Goal: Use online tool/utility: Utilize a website feature to perform a specific function

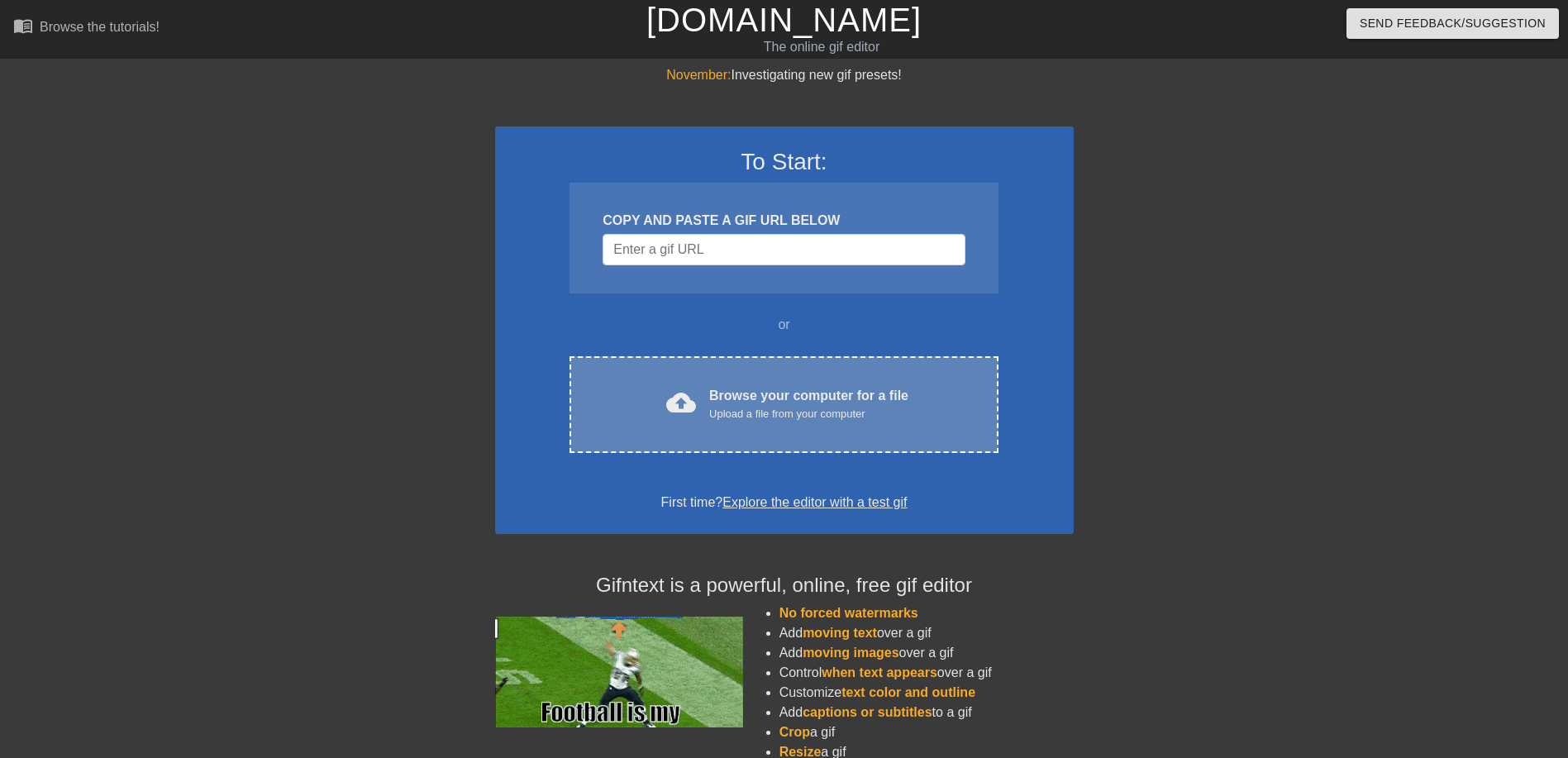
click at [743, 383] on div "cloud_upload Browse your computer for a file Upload a file from your computer C…" at bounding box center [783, 404] width 428 height 97
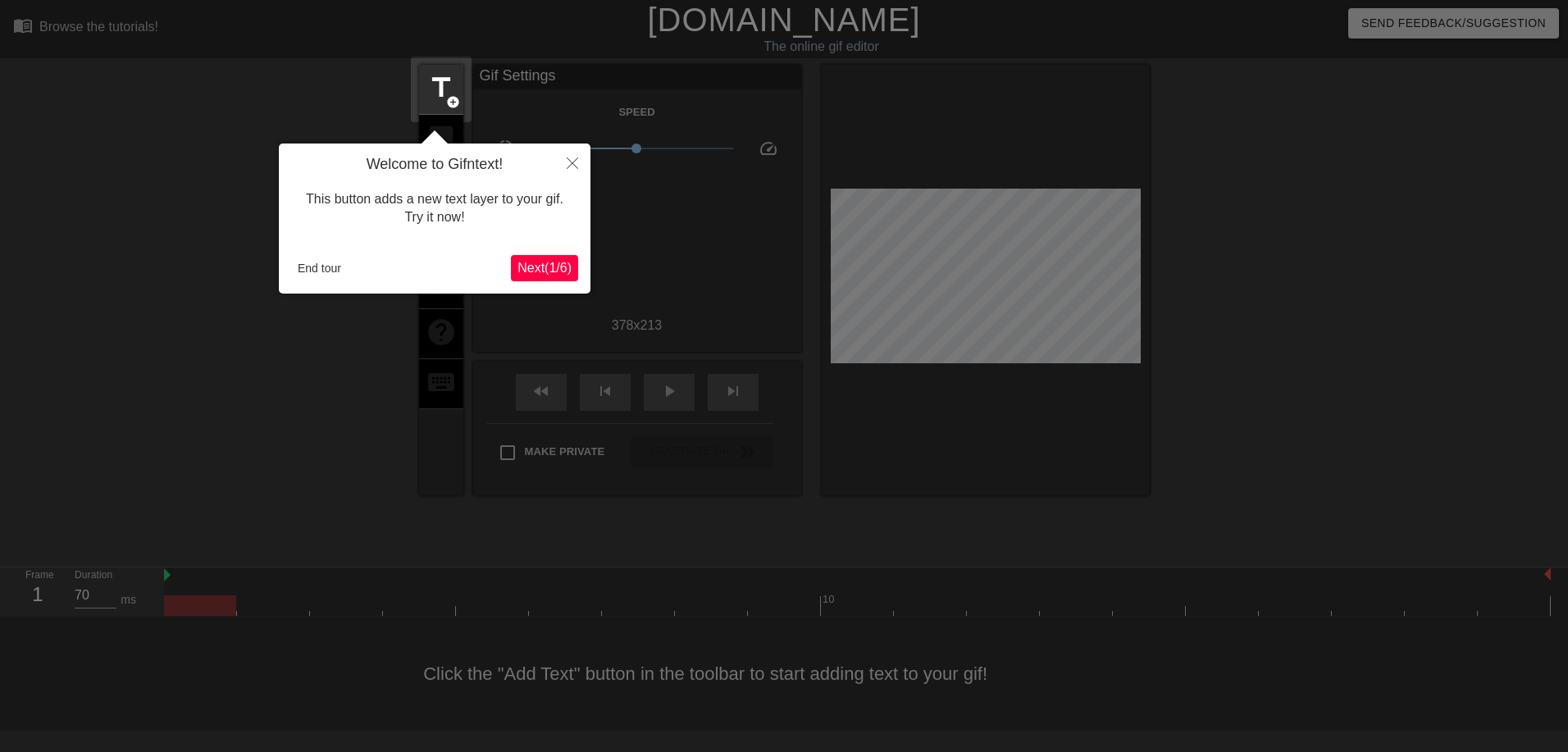
click at [556, 256] on button "Next ( 1 / 6 )" at bounding box center [545, 268] width 67 height 27
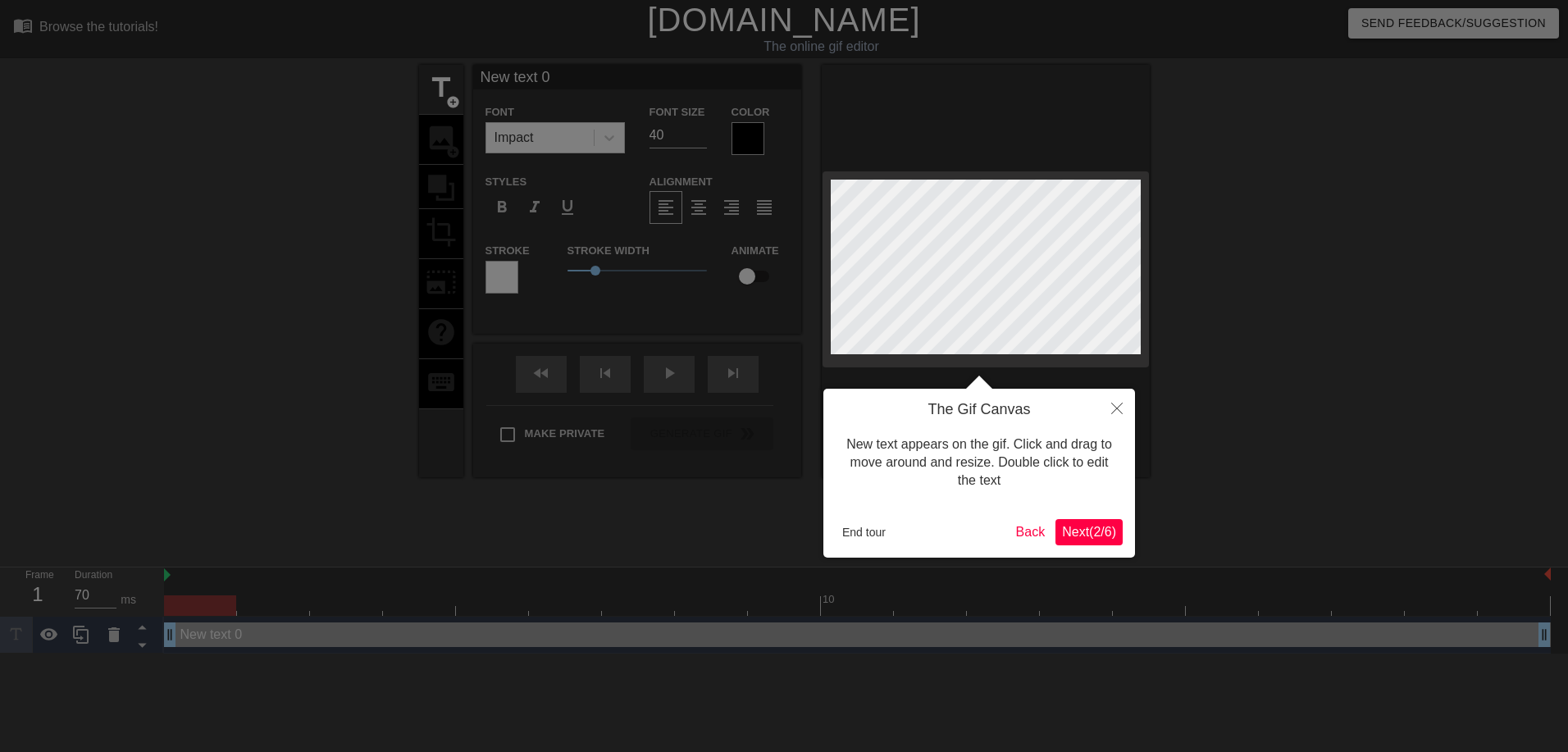
click at [1088, 528] on span "Next ( 2 / 6 )" at bounding box center [1089, 532] width 54 height 14
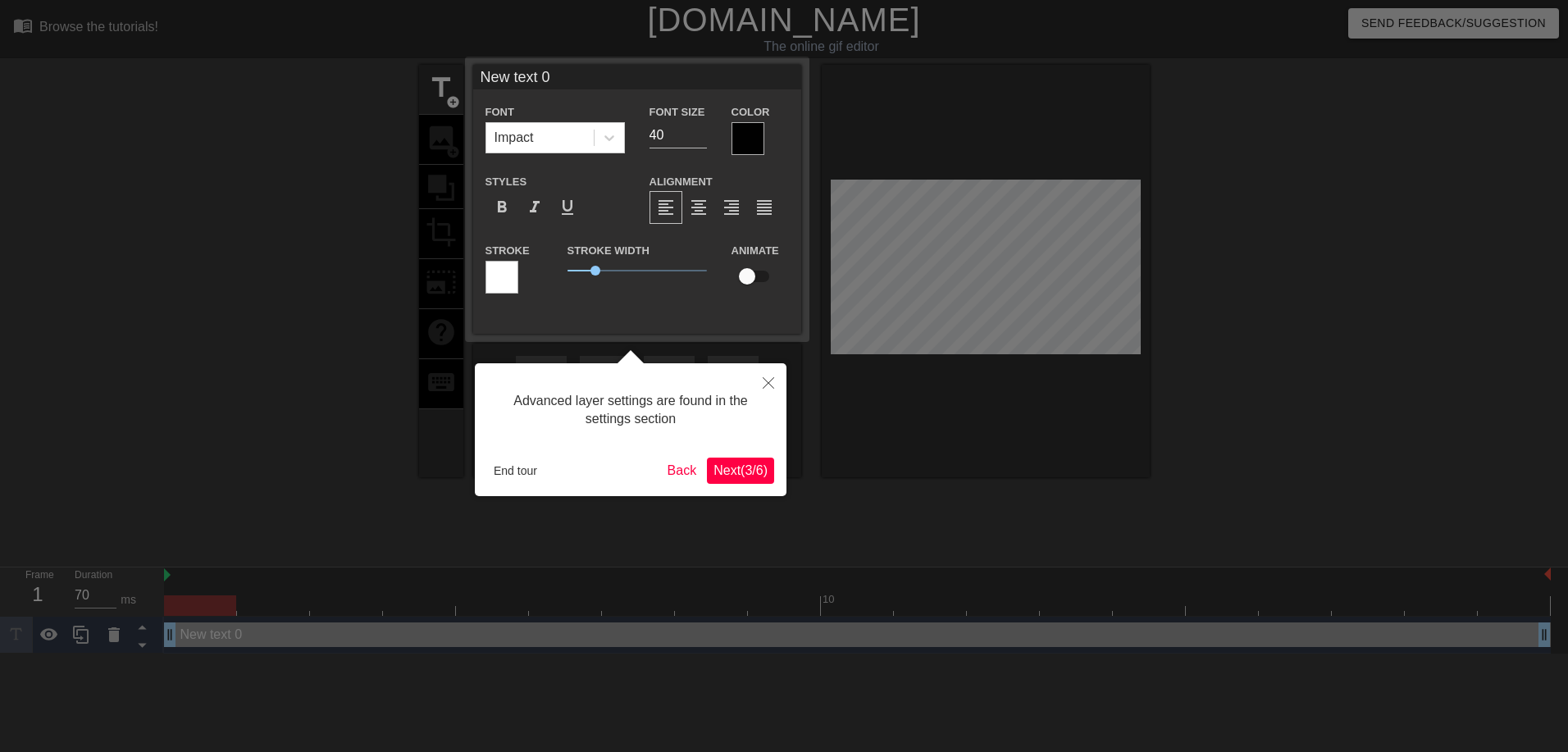
click at [739, 478] on button "Next ( 3 / 6 )" at bounding box center [740, 471] width 67 height 27
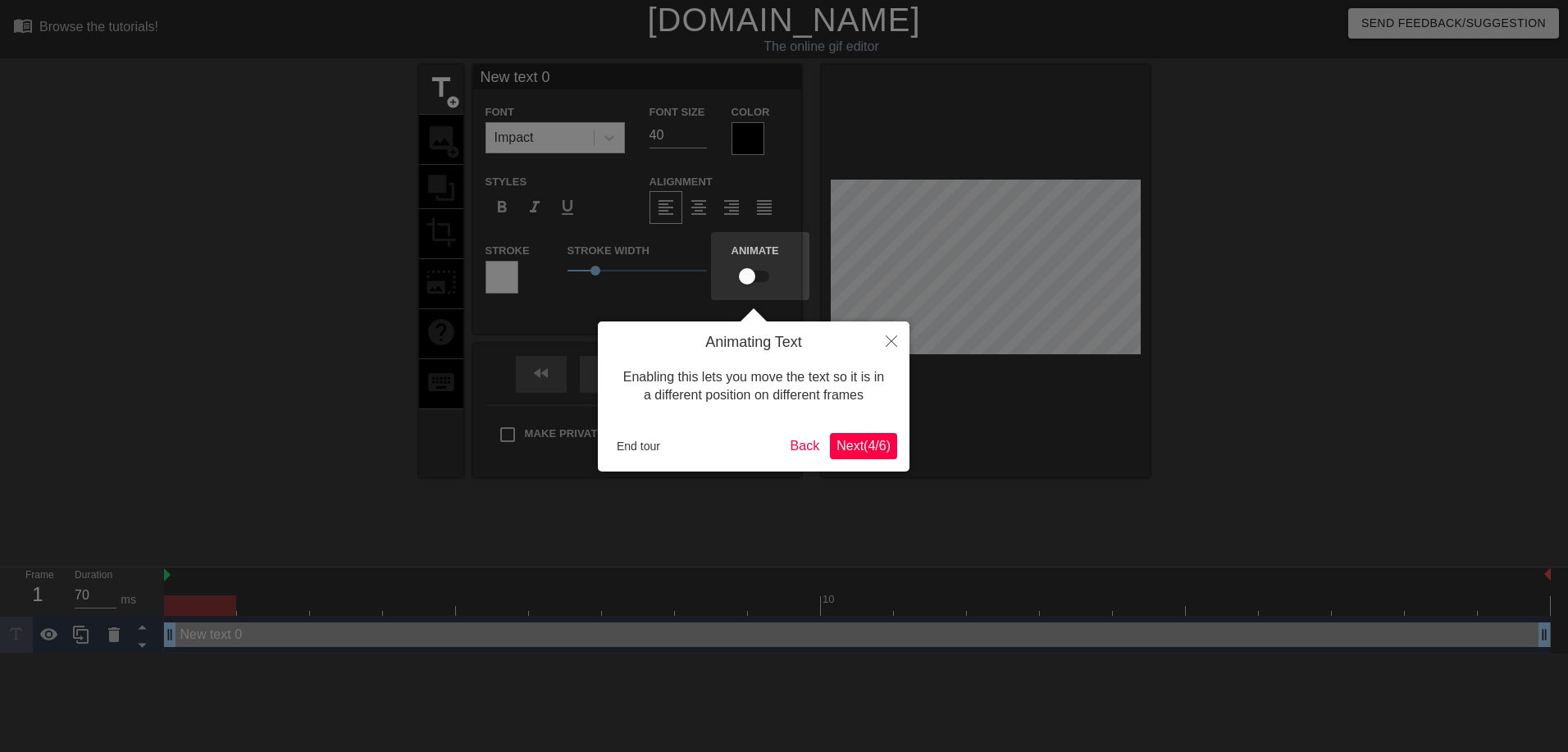
click at [890, 459] on button "Next ( 4 / 6 )" at bounding box center [864, 446] width 67 height 27
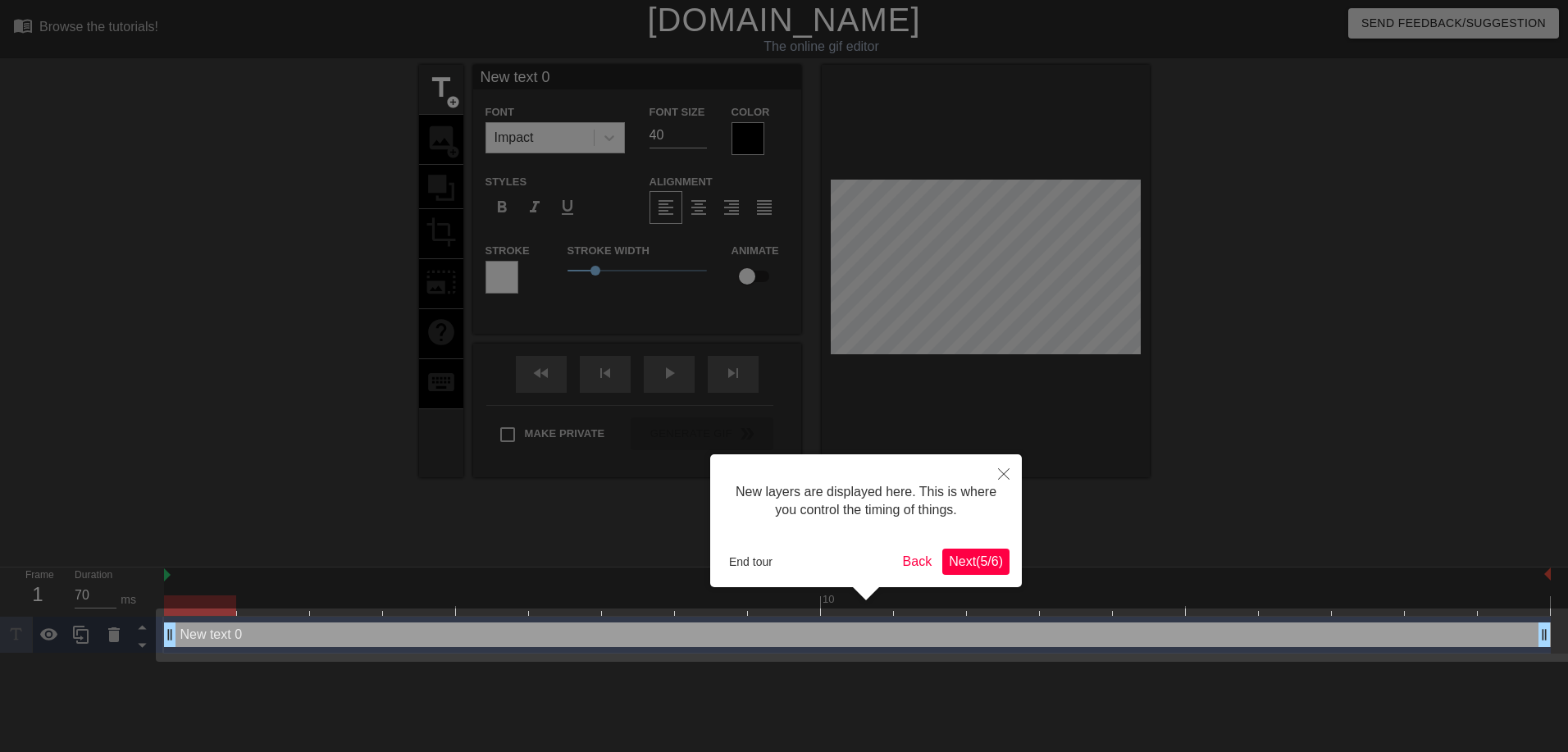
click at [979, 557] on span "Next ( 5 / 6 )" at bounding box center [975, 561] width 54 height 14
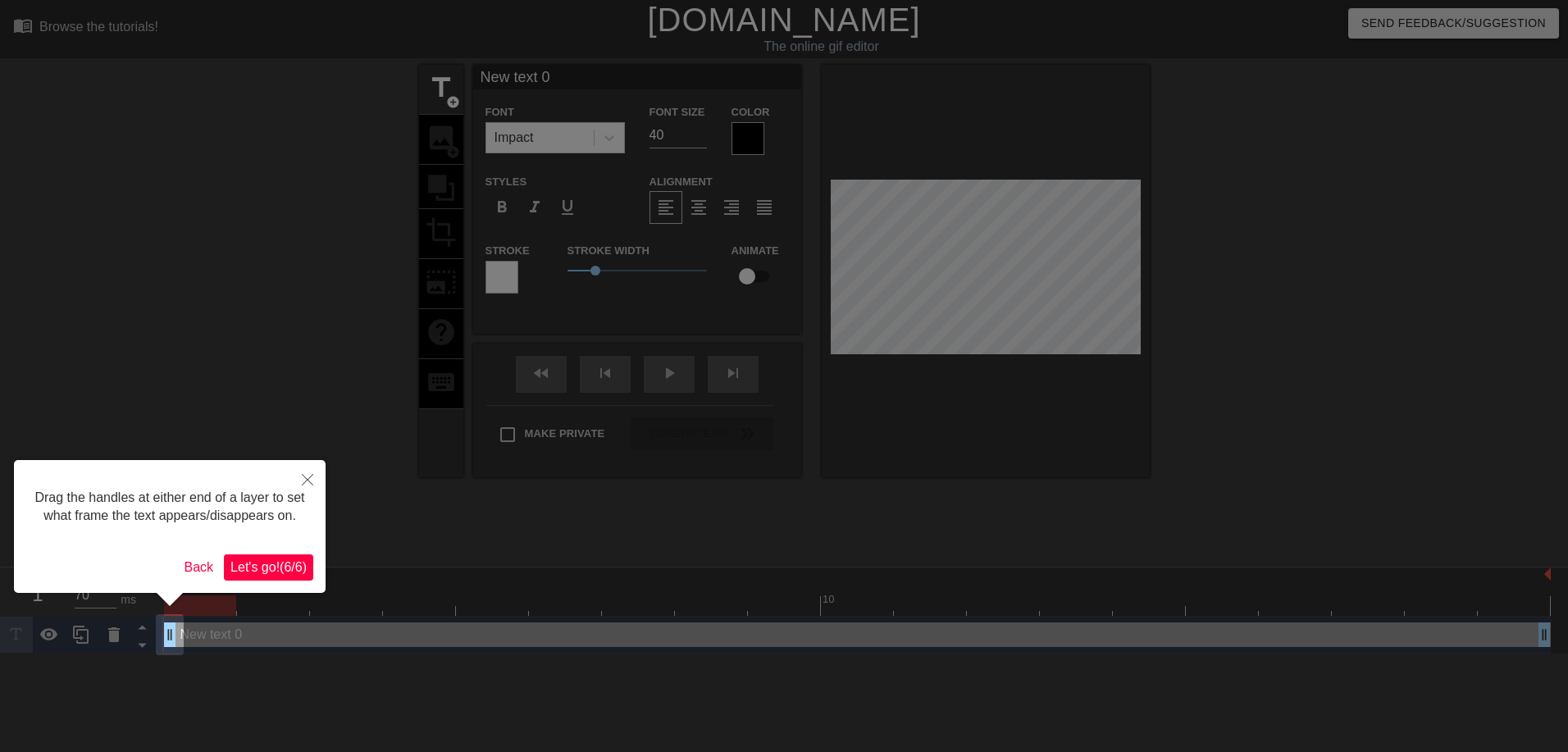
click at [265, 571] on span "Let's go! ( 6 / 6 )" at bounding box center [268, 567] width 76 height 14
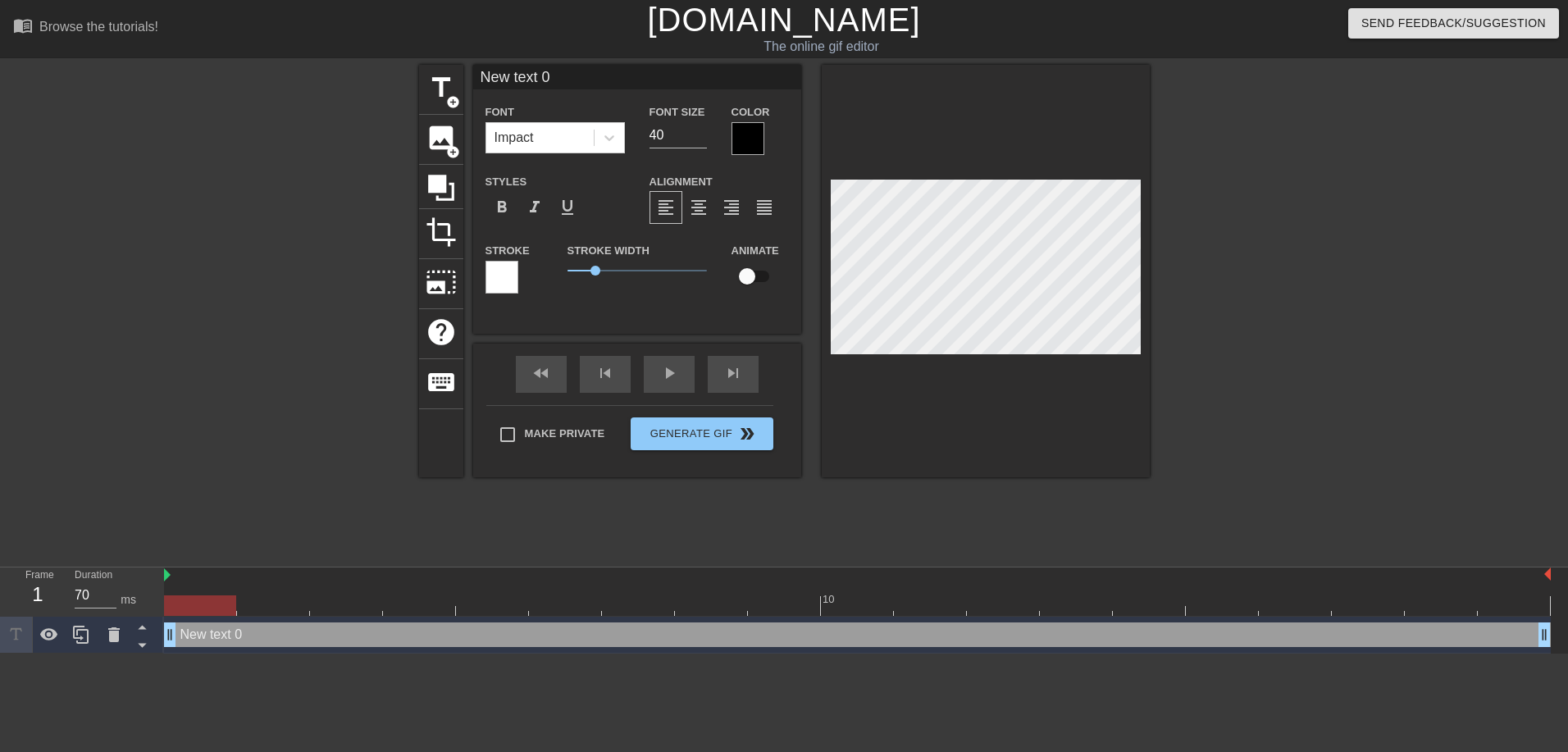
scroll to position [3, 3]
type input "s"
type textarea "s"
type input "so"
type textarea "so"
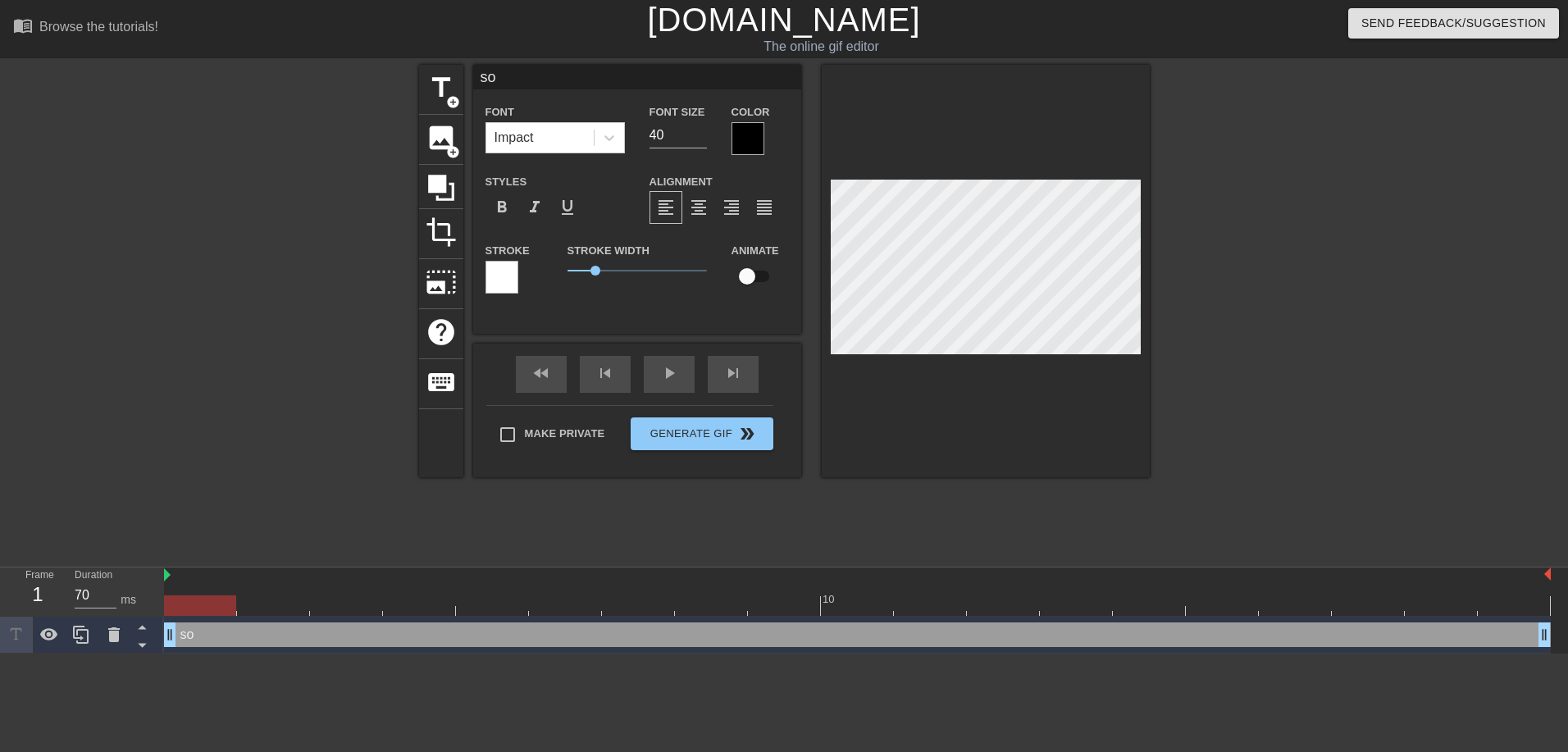
type input "sou"
type textarea "sou"
type input "soul"
type textarea "soul"
type input "sould"
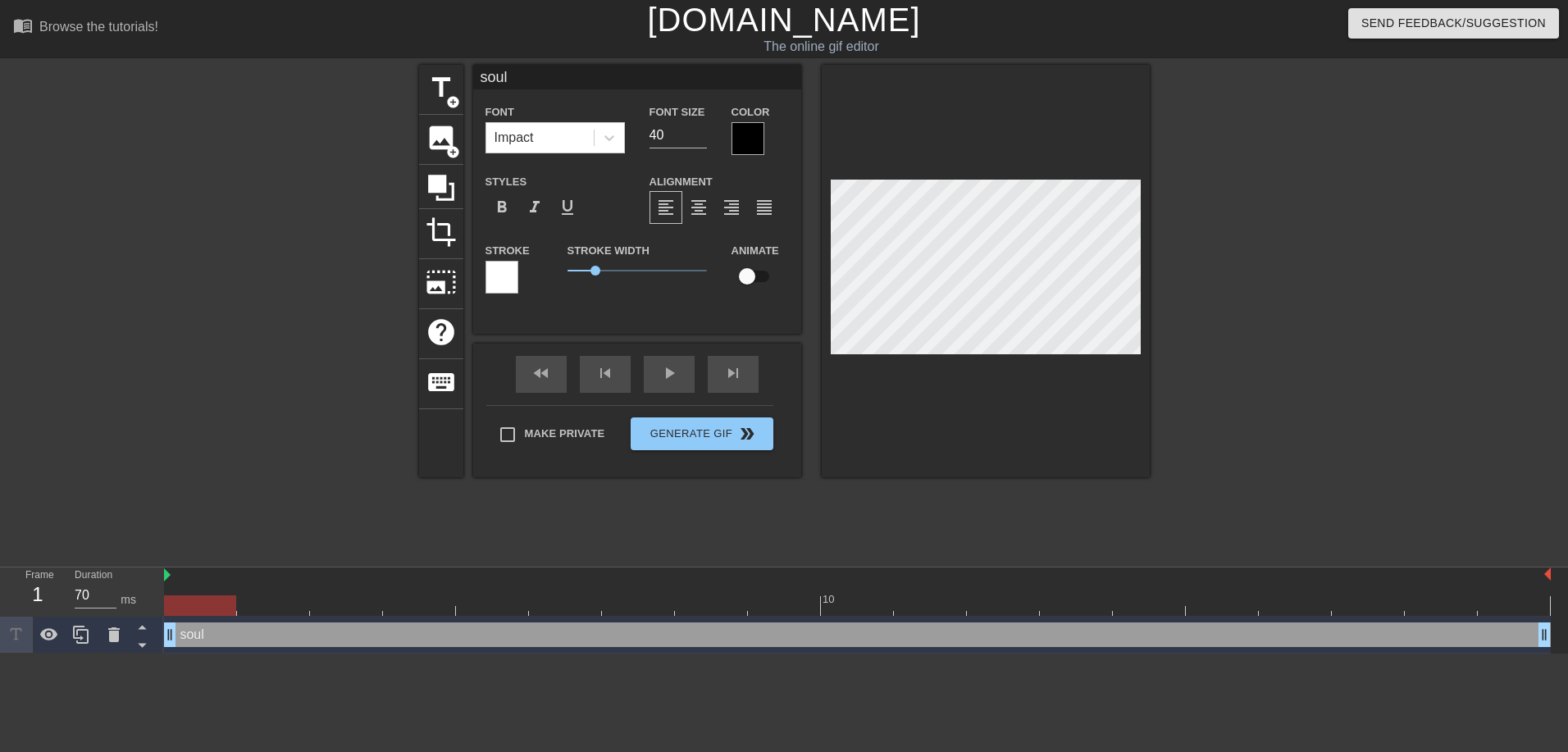
type textarea "sould"
type input "soul"
type textarea "soul"
type input "sou"
type textarea "sou"
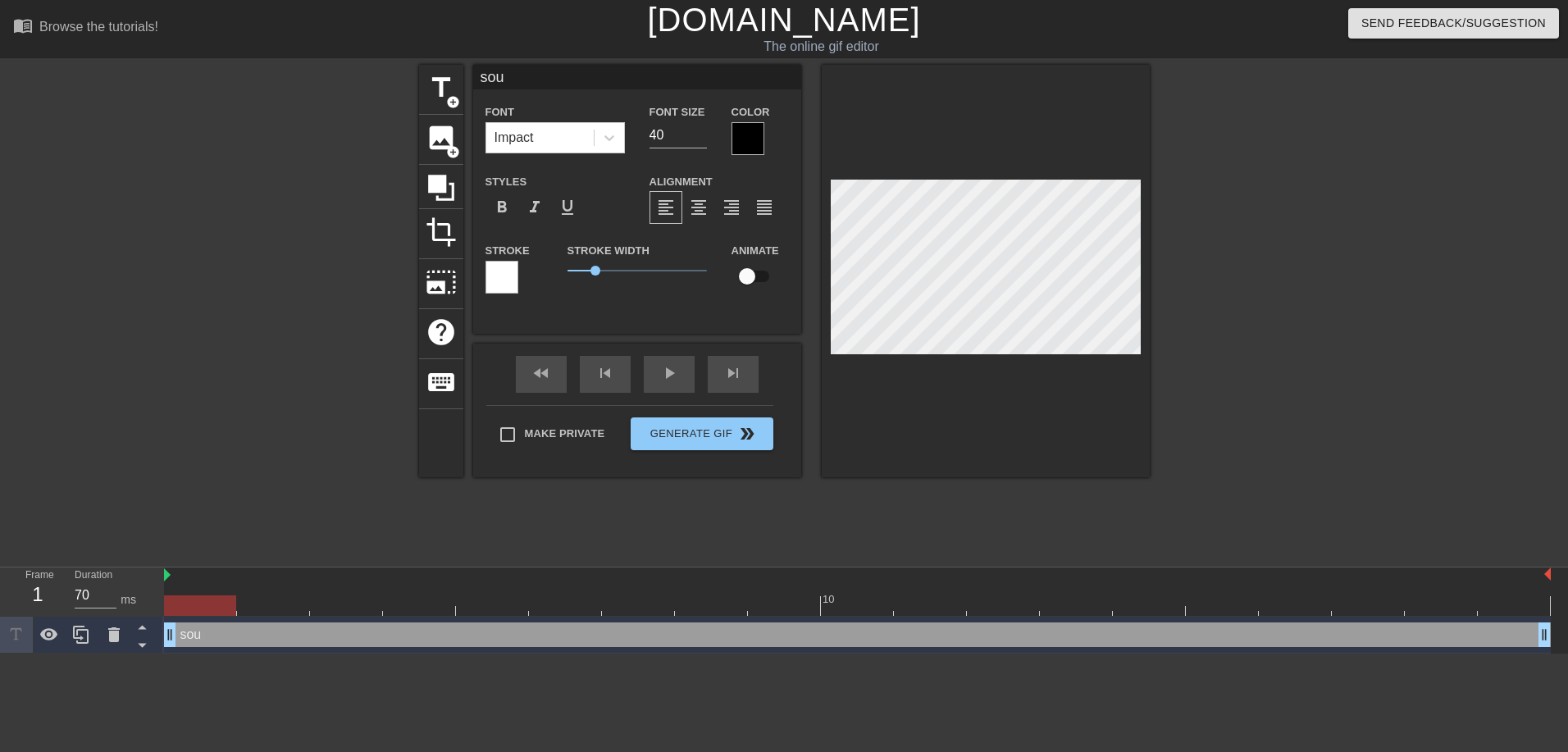
type input "so"
type textarea "so"
type input "s"
type textarea "s"
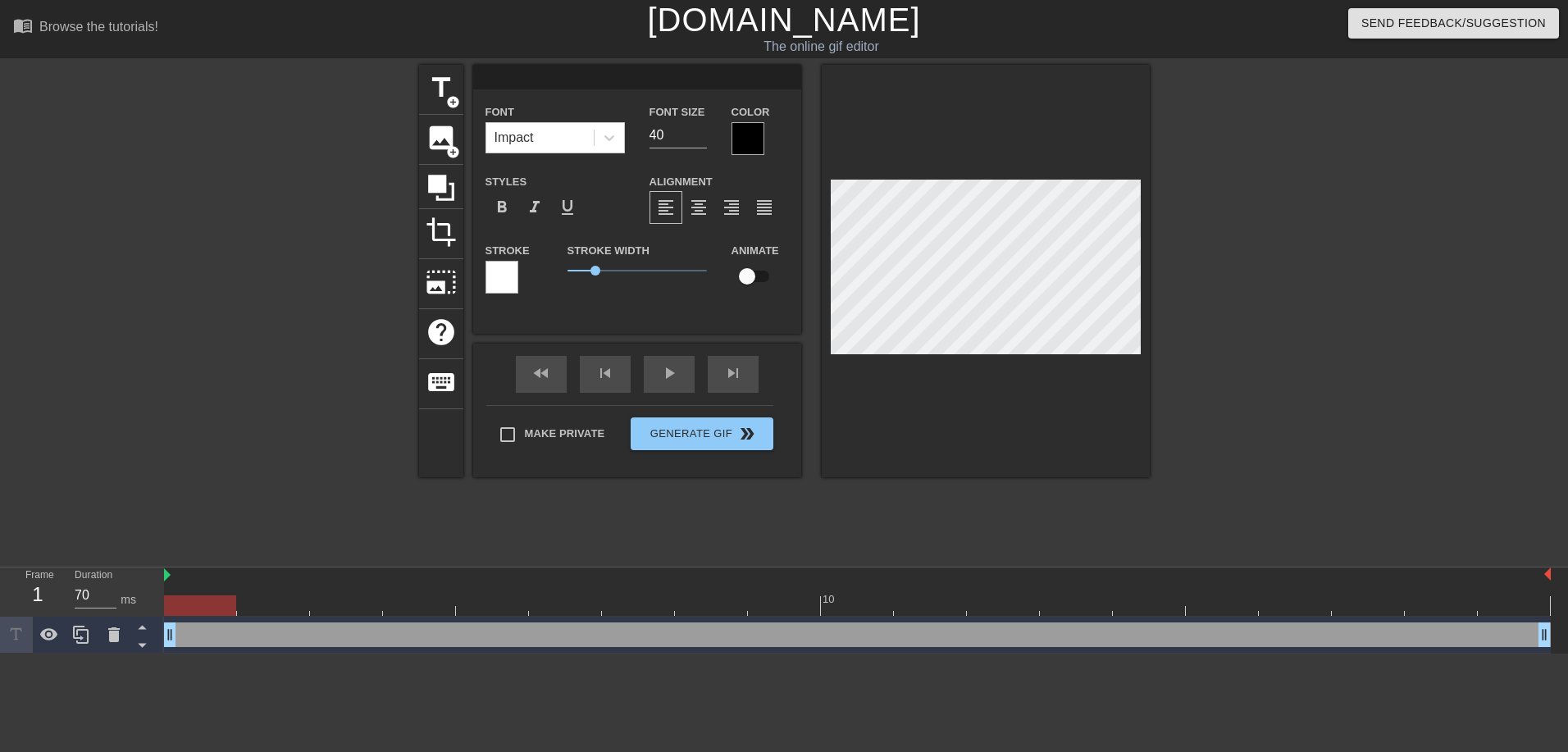
type input "S"
type textarea "S"
type input "SO"
type textarea "SO"
type input "SOU"
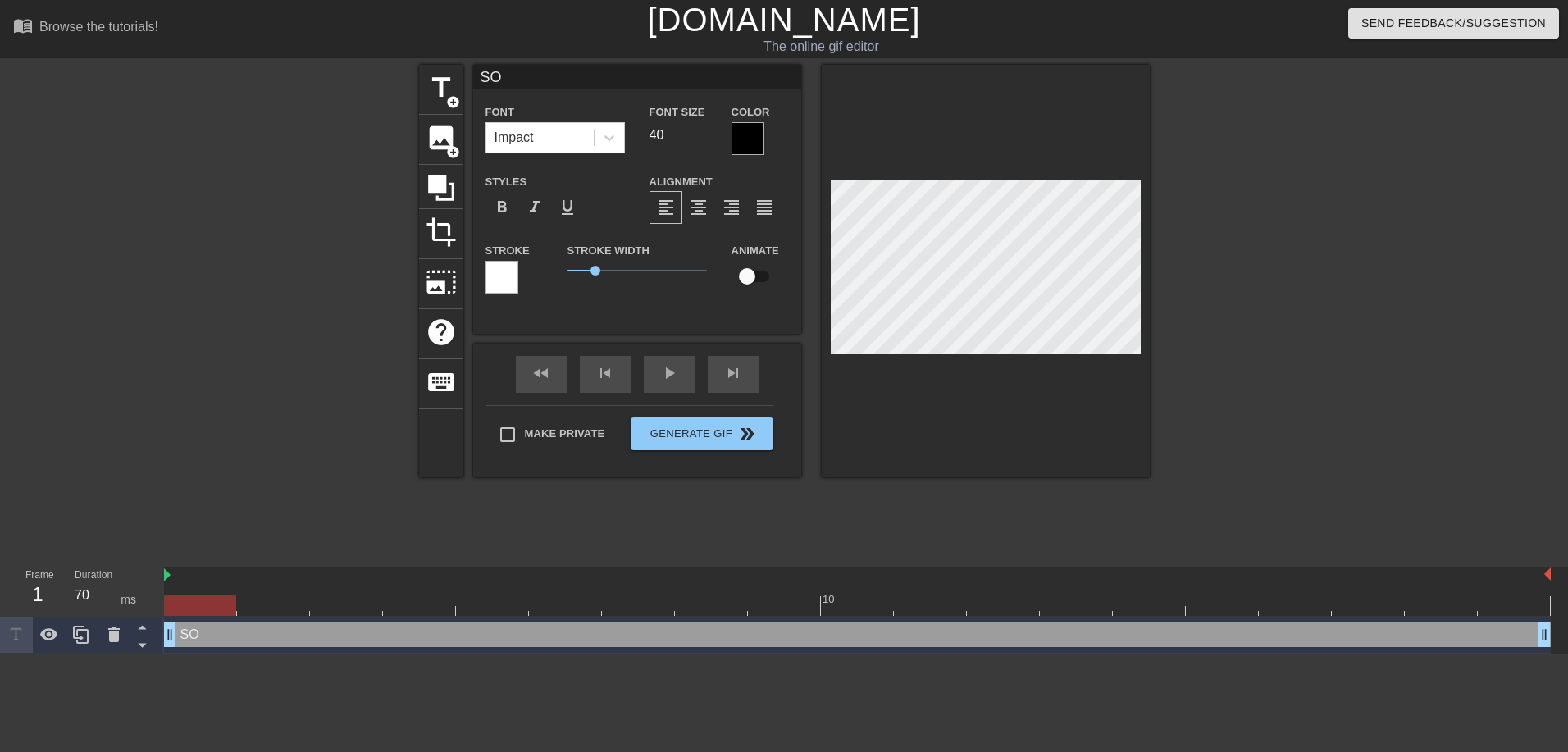
type textarea "SOU"
type input "SOUL"
type textarea "SOUL"
type input "SOUL"
type textarea "SOUL"
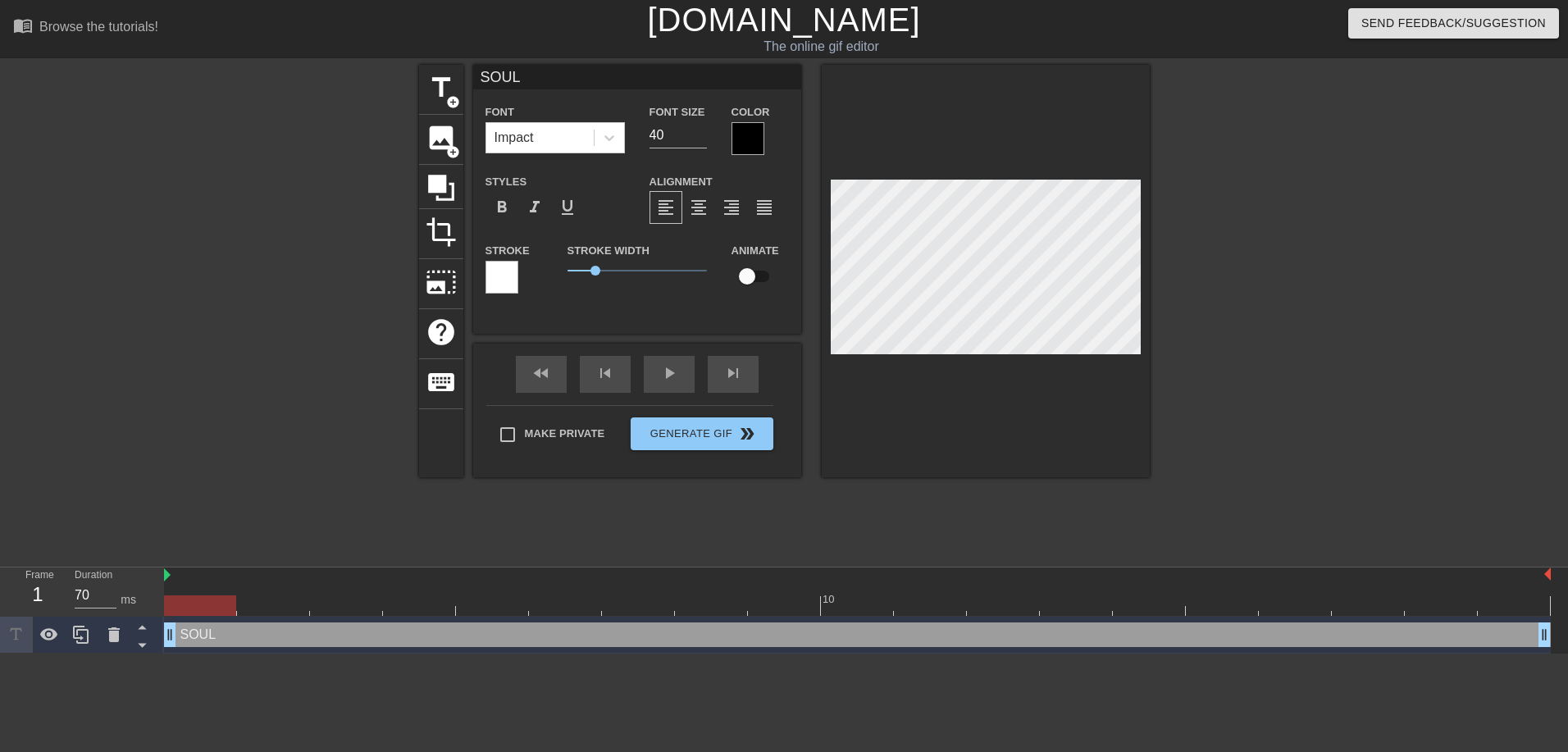
type input "SOUL S"
type textarea "SOUL S"
type input "SOUL SO"
type textarea "SOUL SO"
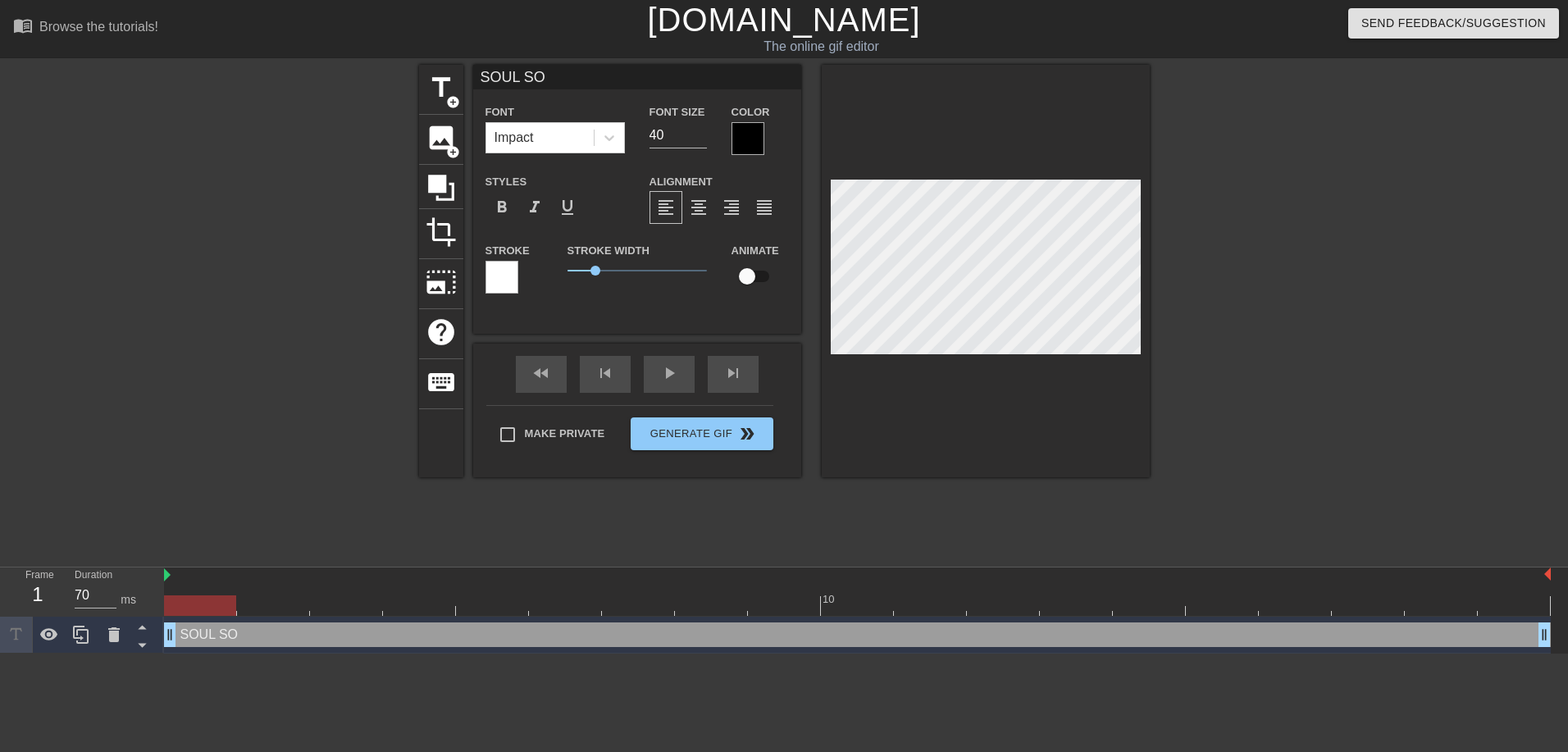
type input "SOUL SOC"
type textarea "SOUL SOC"
type input "SOUL SOCI"
type textarea "SOUL SOCI"
type input "SOUL SOCIE"
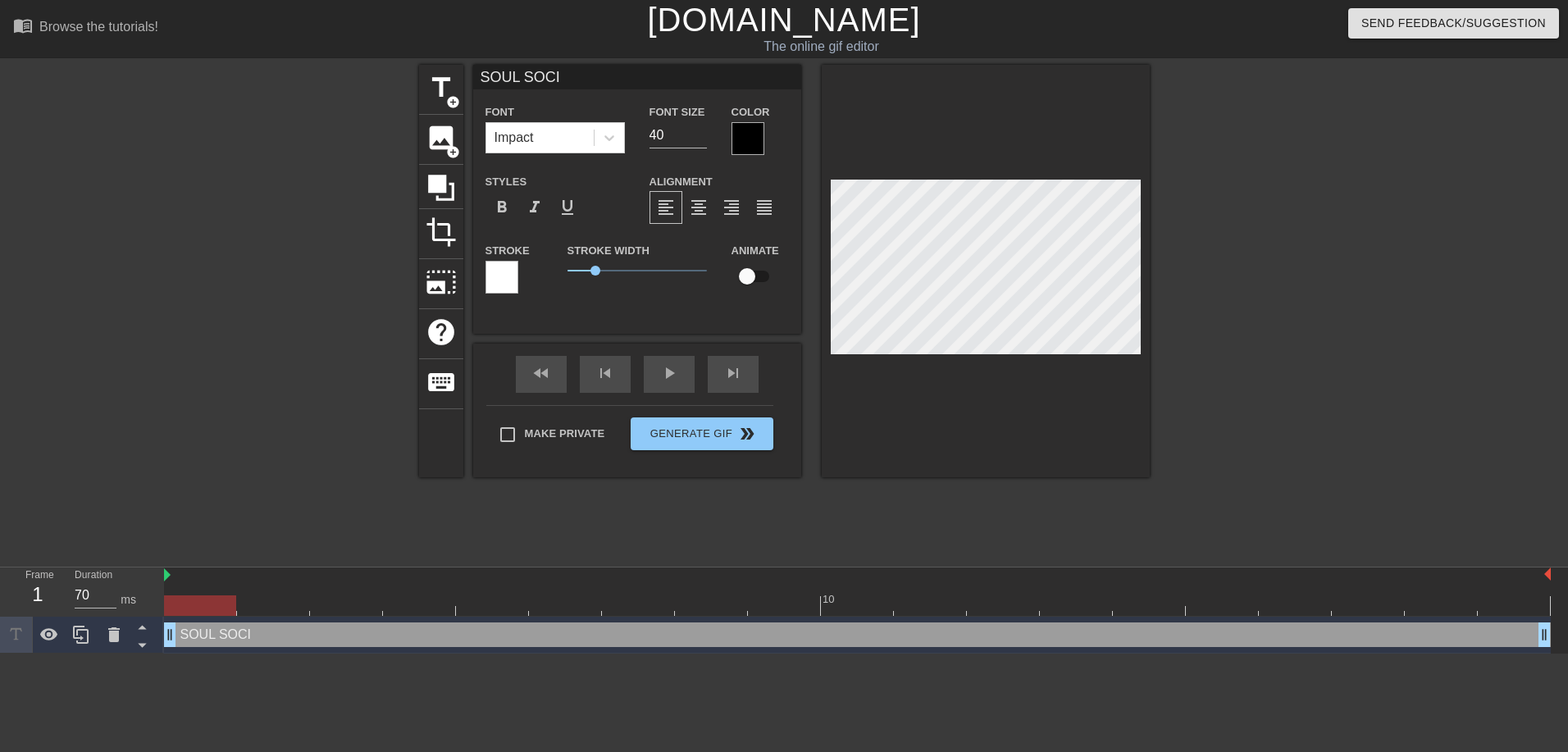
type textarea "SOUL SOCIE"
type input "SOUL SOCIET"
type textarea "SOUL SOCIET"
type input "SOUL SOCIETY"
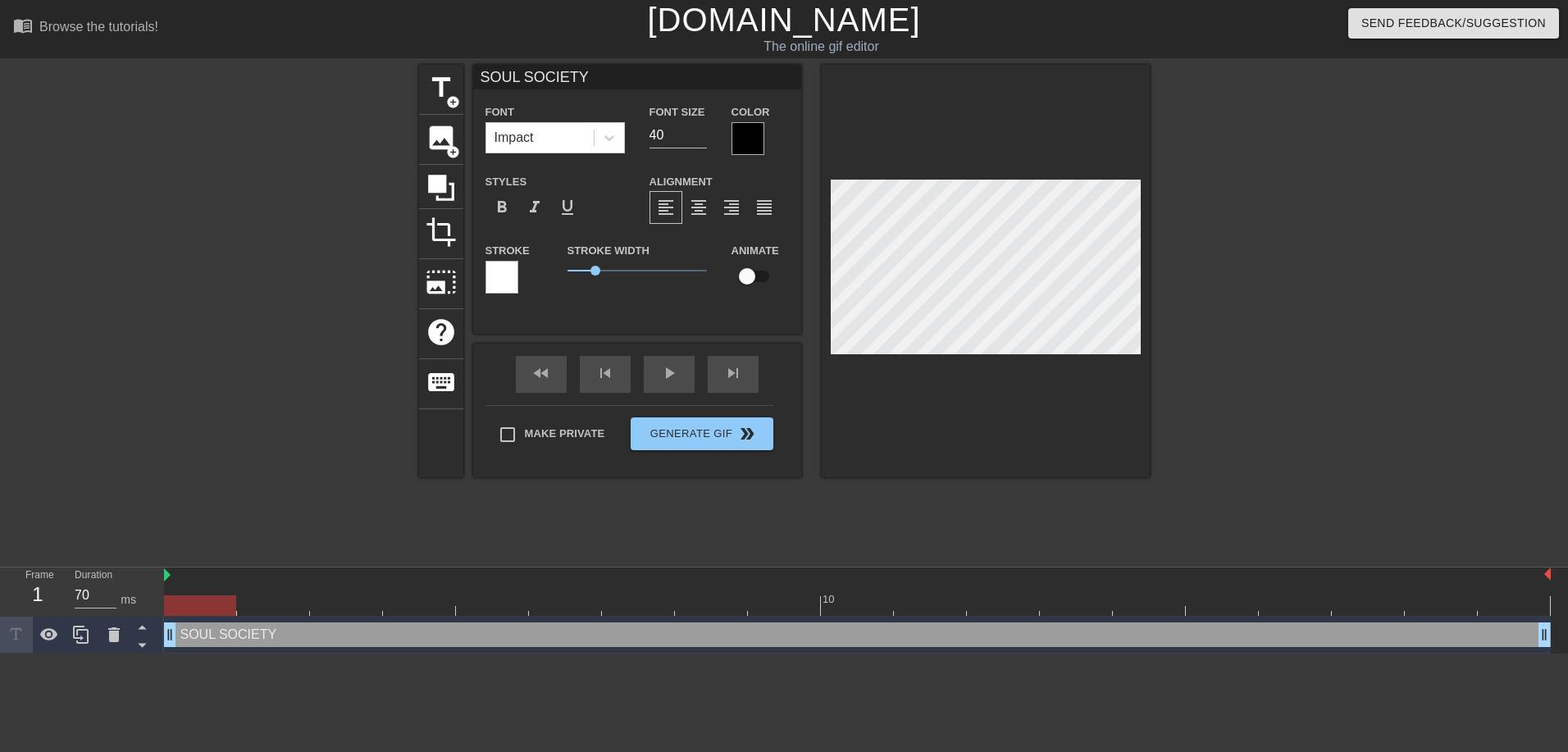
type textarea "SOUL SOCIETY"
click at [744, 138] on div at bounding box center [748, 138] width 33 height 33
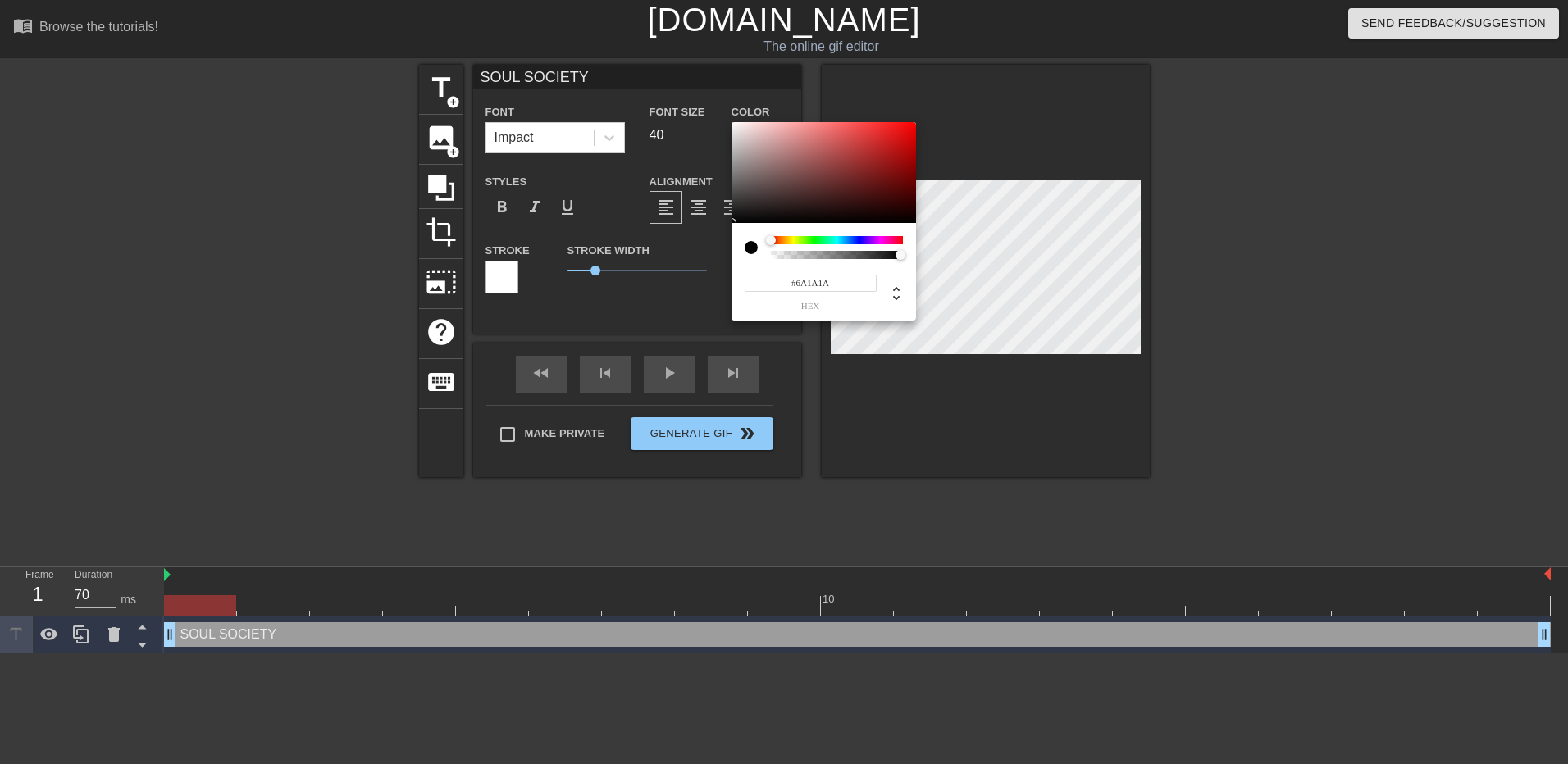
click at [871, 181] on div at bounding box center [823, 172] width 184 height 102
click at [859, 189] on div at bounding box center [823, 172] width 184 height 102
click at [857, 201] on div at bounding box center [823, 172] width 184 height 102
type input "#611919"
click at [868, 184] on div at bounding box center [823, 172] width 184 height 102
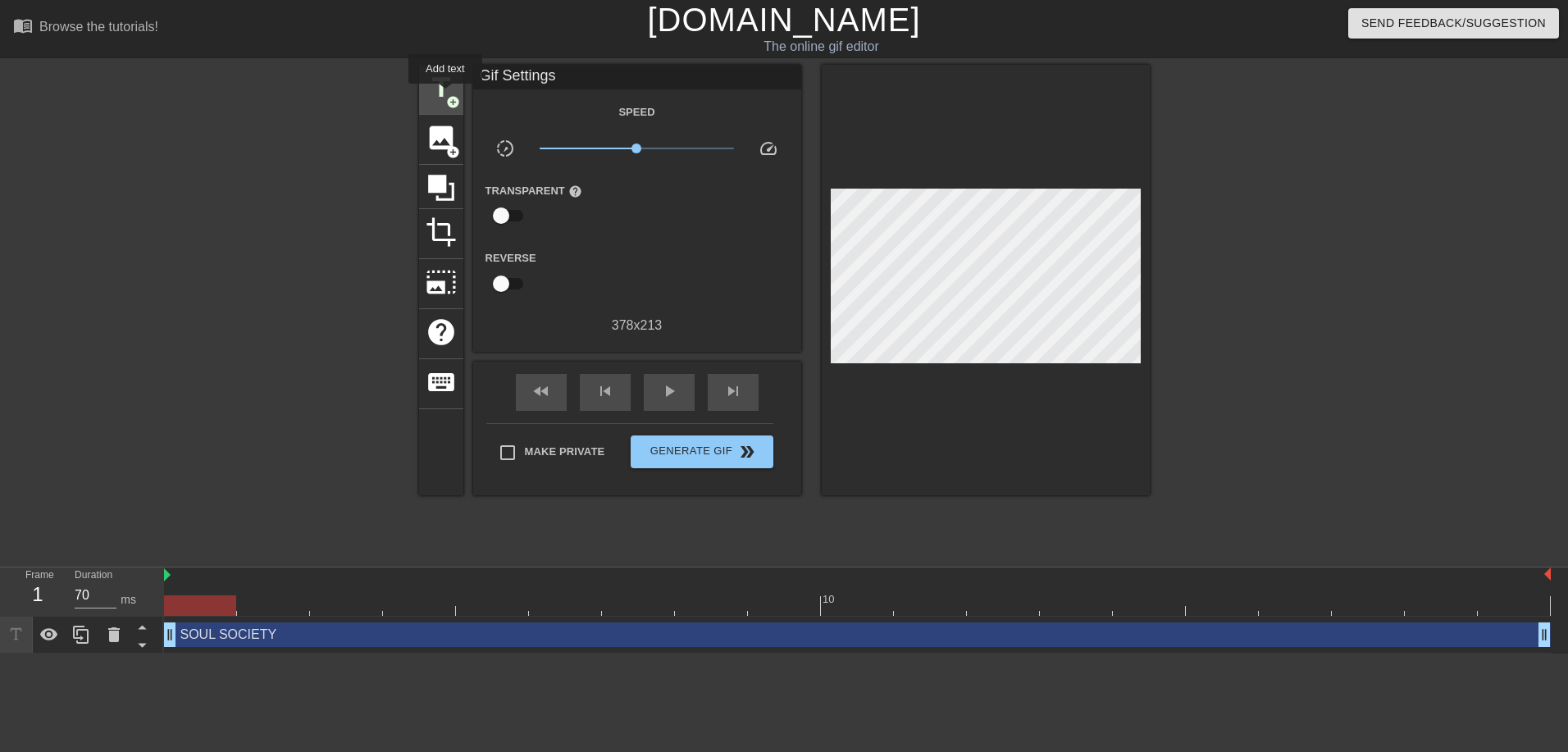
click at [446, 95] on span "add_circle" at bounding box center [453, 102] width 14 height 14
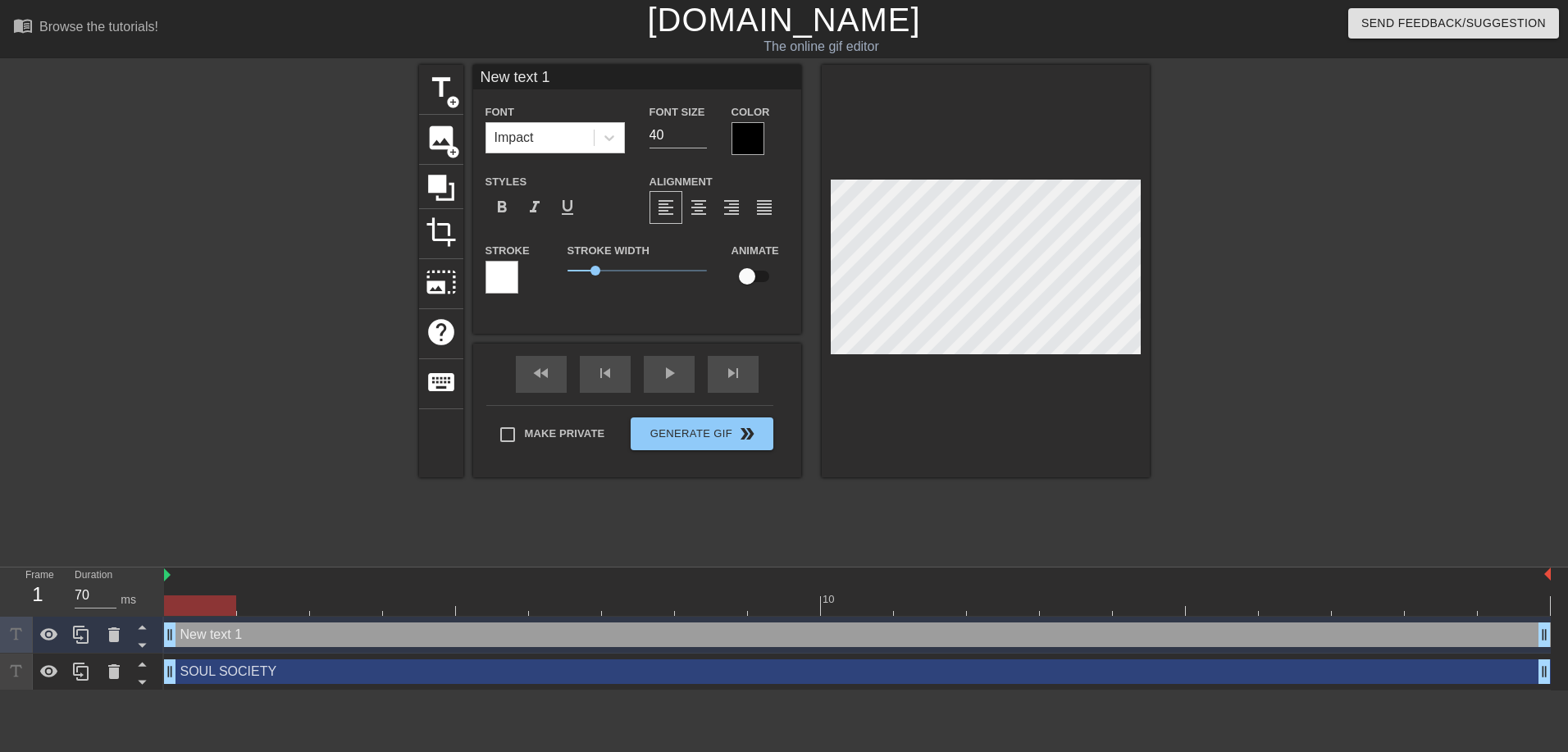
click at [491, 275] on div at bounding box center [502, 277] width 33 height 33
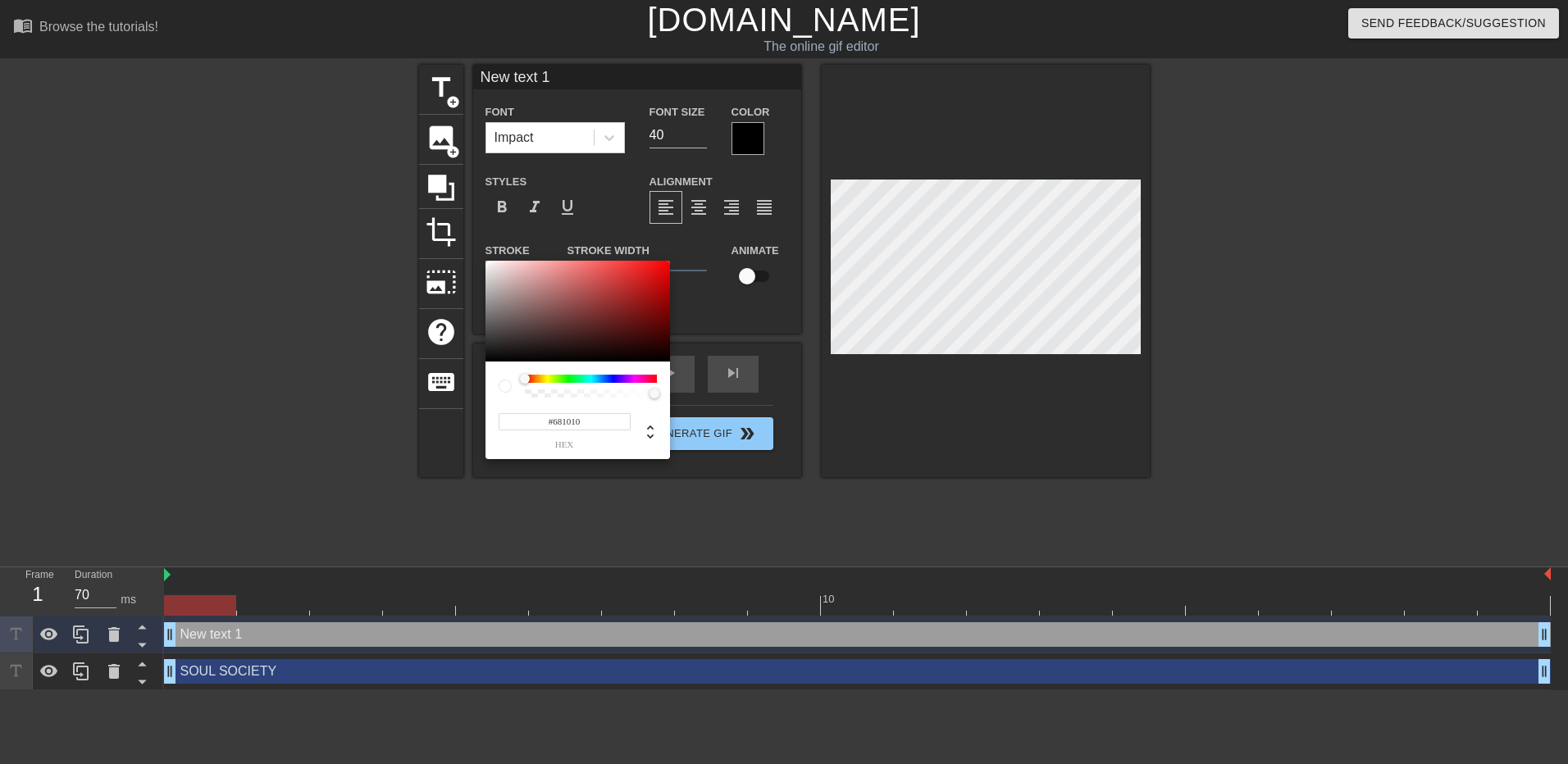
click at [642, 321] on div at bounding box center [577, 311] width 184 height 102
type input "#490B0B"
click at [641, 333] on div at bounding box center [577, 311] width 184 height 102
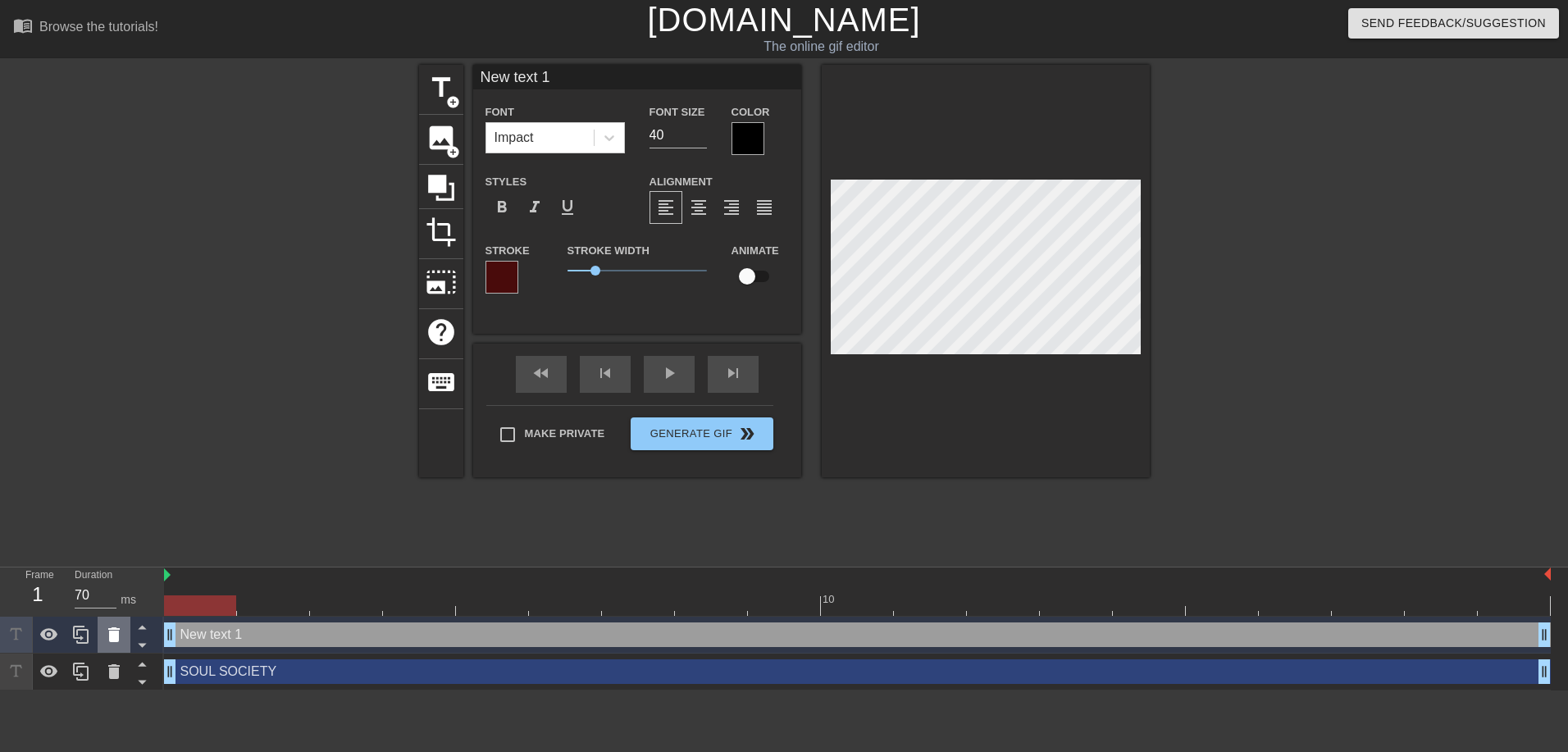
click at [108, 626] on div at bounding box center [114, 635] width 33 height 36
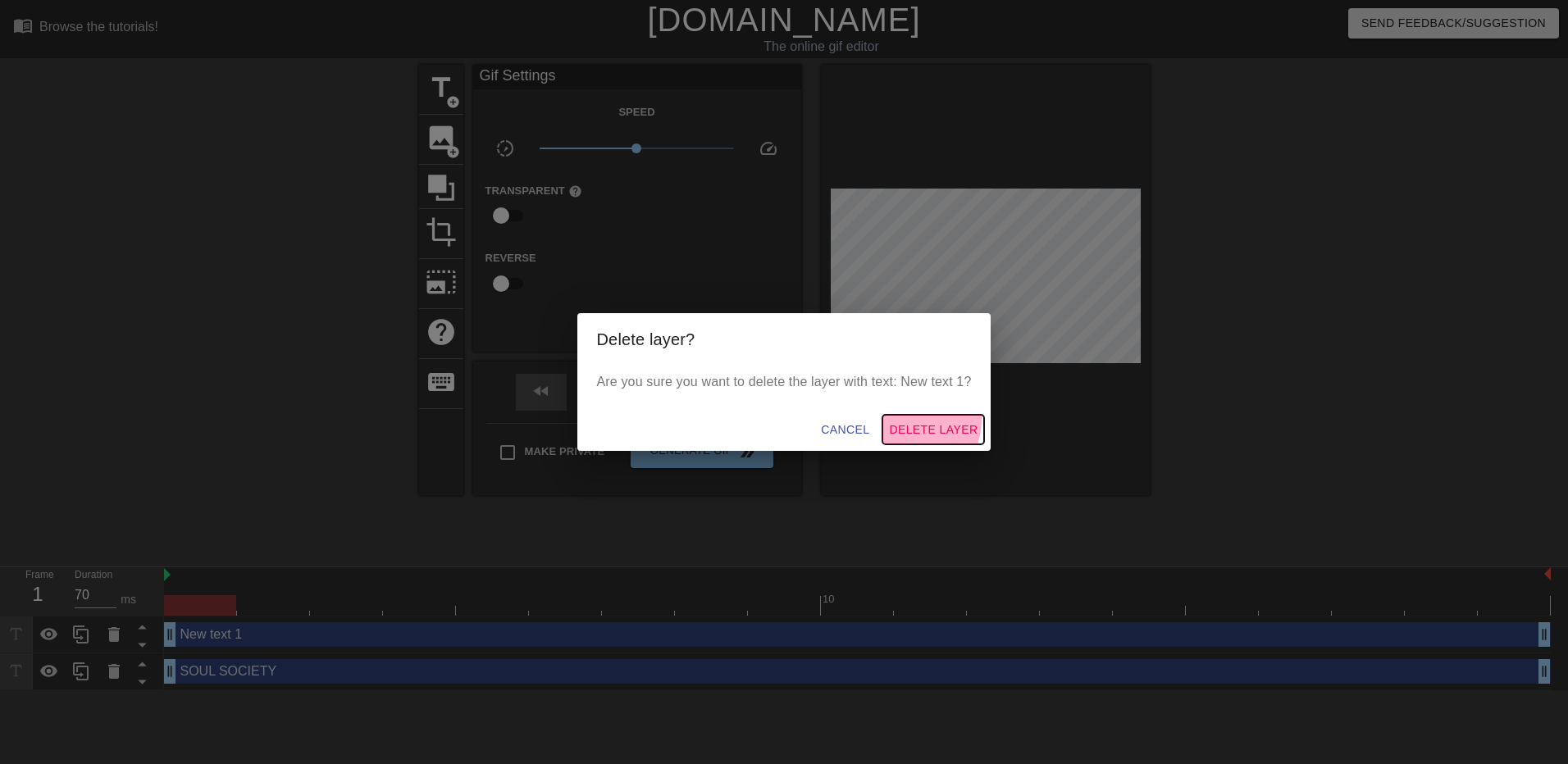
click at [908, 420] on span "Delete Layer" at bounding box center [933, 430] width 88 height 21
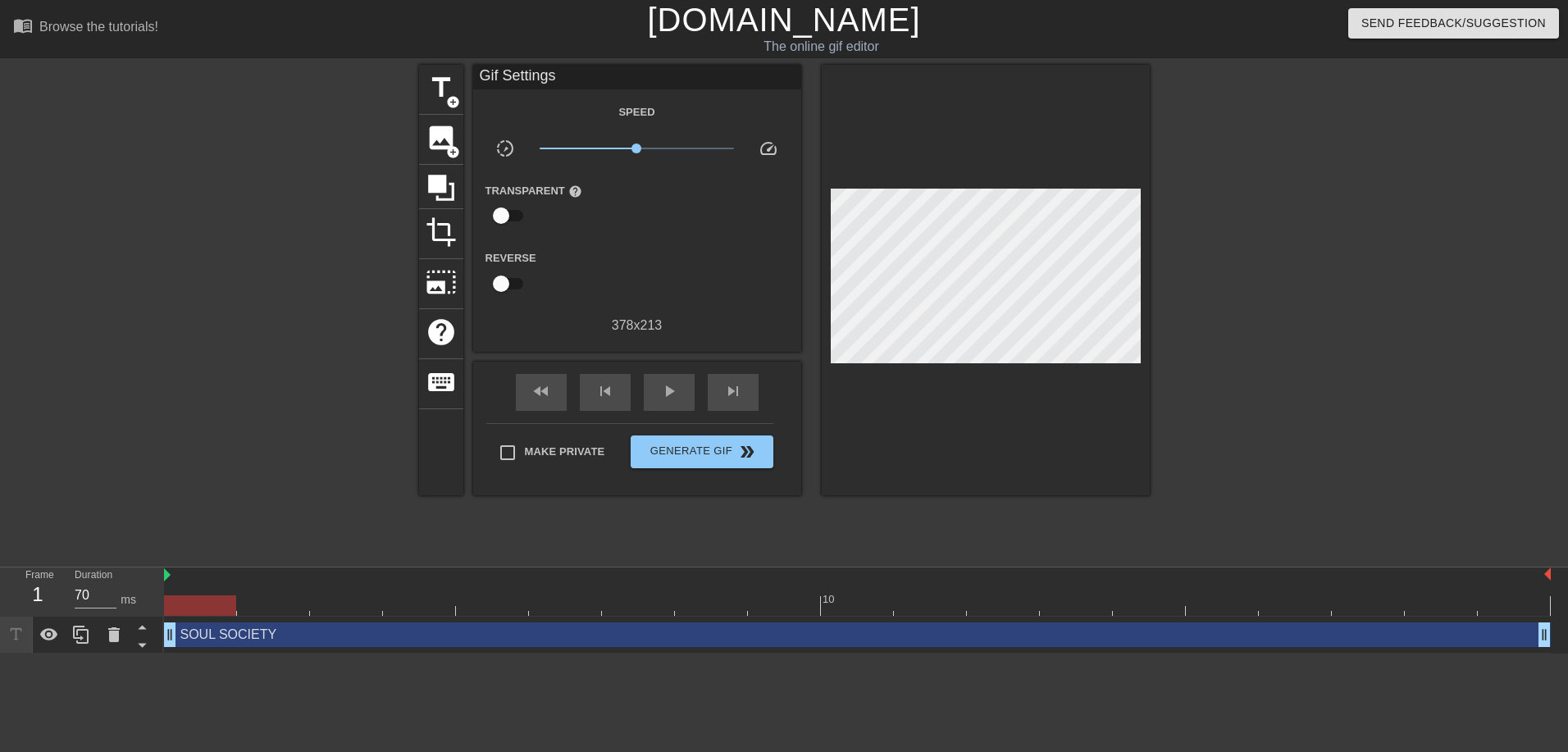
click at [234, 621] on div "SOUL SOCIETY drag_handle drag_handle" at bounding box center [857, 635] width 1387 height 37
click at [233, 638] on div "SOUL SOCIETY drag_handle drag_handle" at bounding box center [857, 635] width 1387 height 25
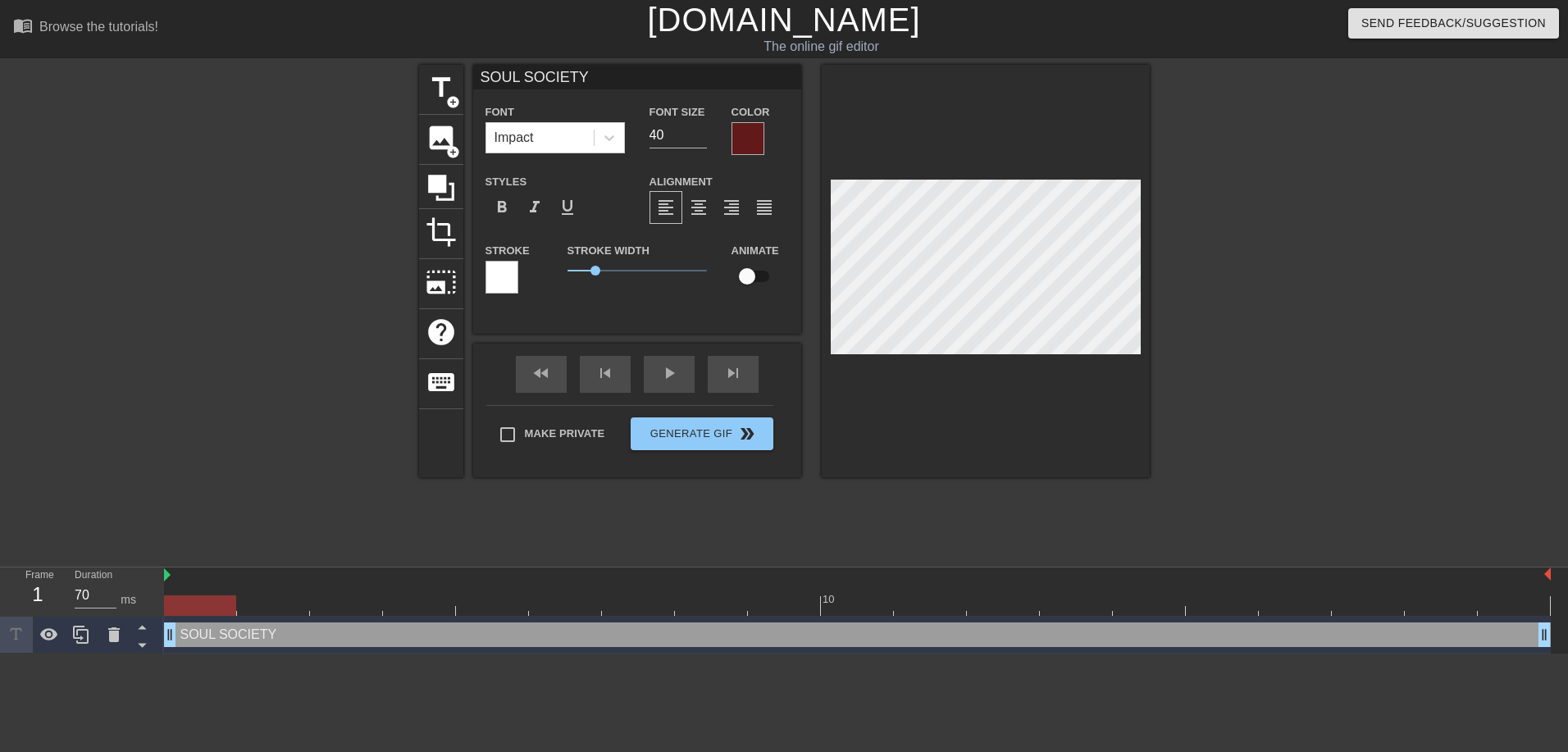
click at [486, 279] on div at bounding box center [502, 277] width 33 height 33
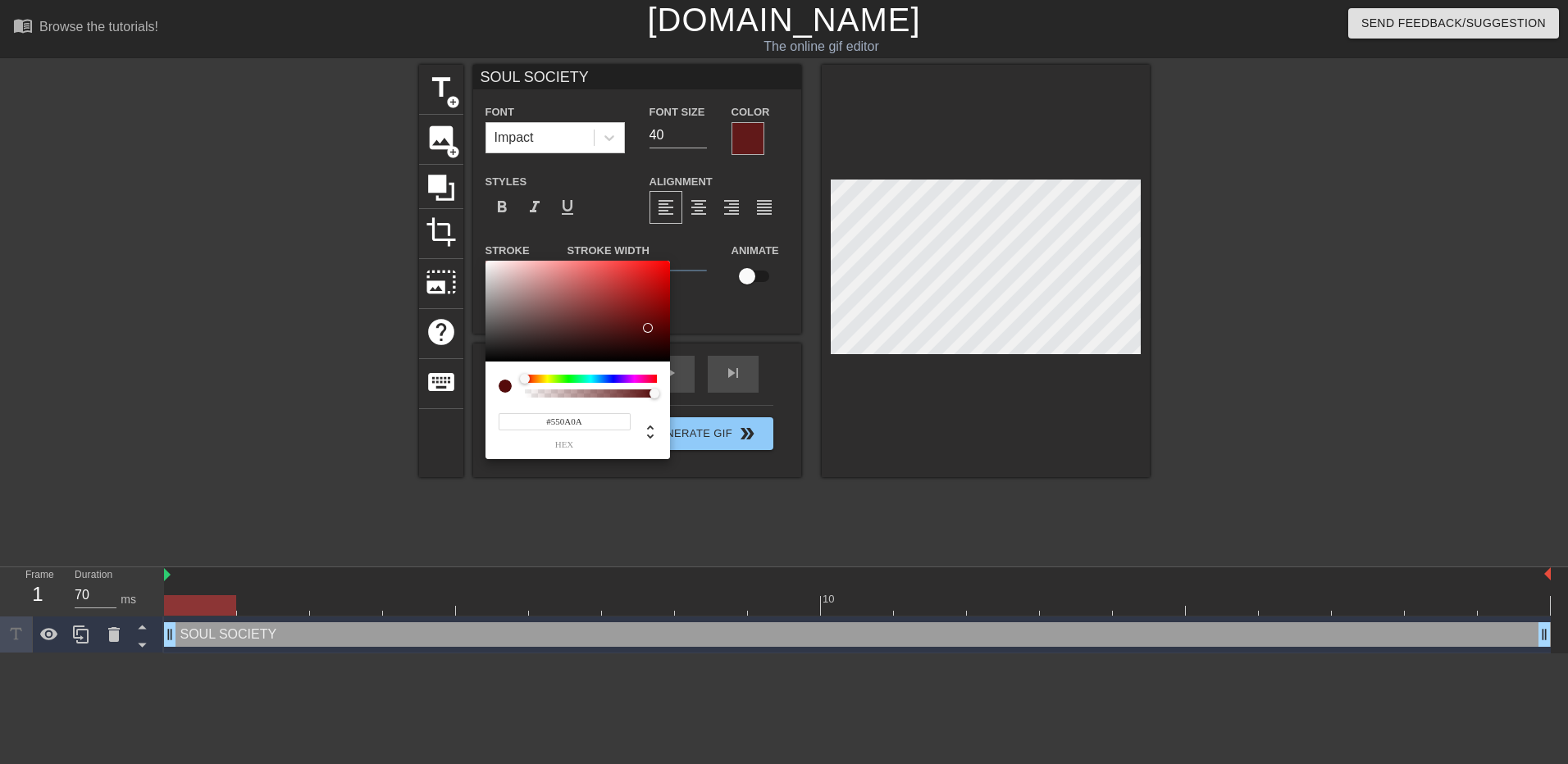
click at [648, 328] on div at bounding box center [577, 311] width 184 height 102
click at [630, 339] on div at bounding box center [577, 311] width 184 height 102
click at [611, 341] on div at bounding box center [577, 311] width 184 height 102
click at [586, 339] on div at bounding box center [577, 311] width 184 height 102
click at [574, 312] on div at bounding box center [577, 311] width 184 height 102
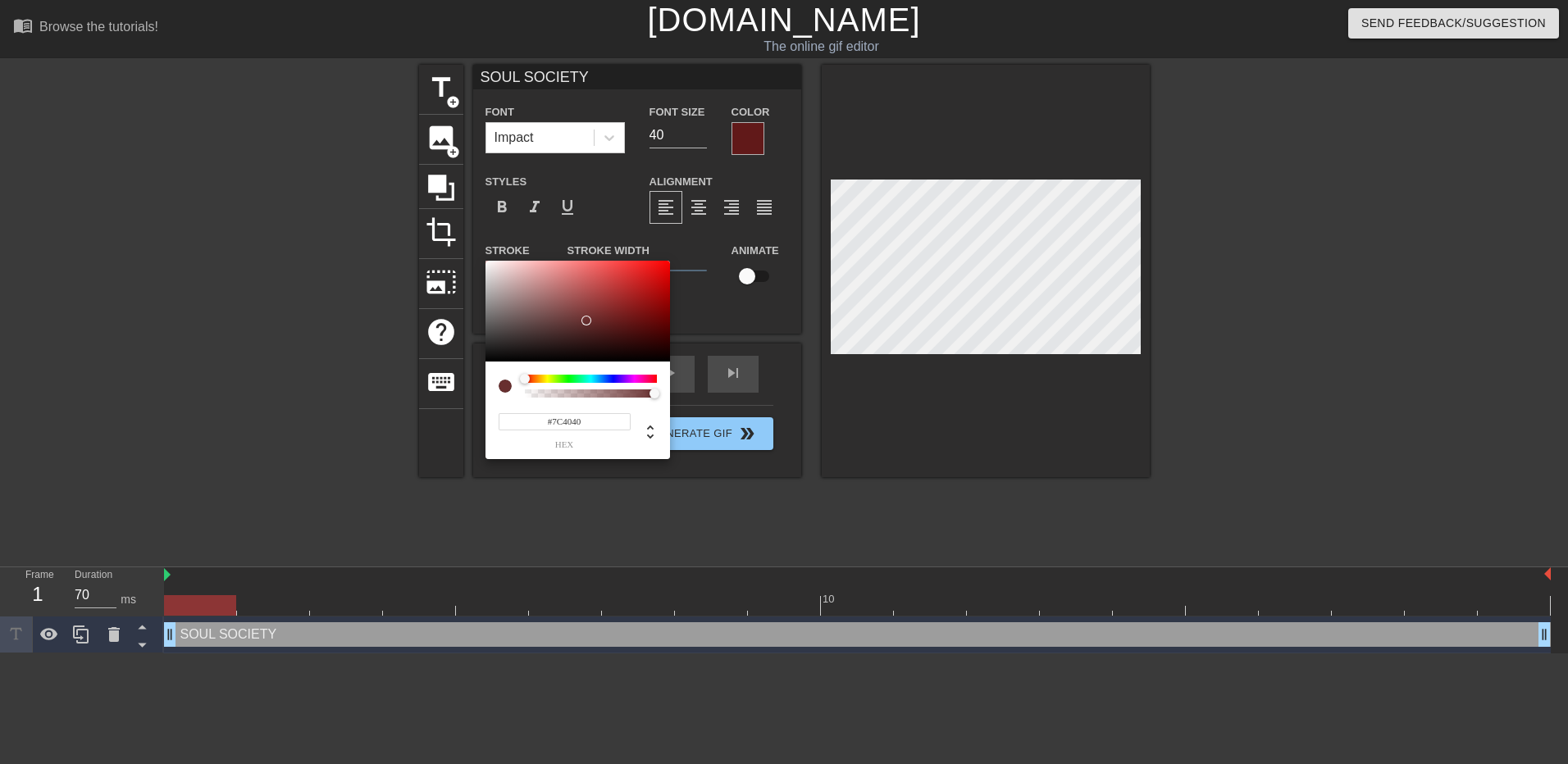
type input "#682F2F"
click at [586, 321] on div at bounding box center [577, 311] width 184 height 102
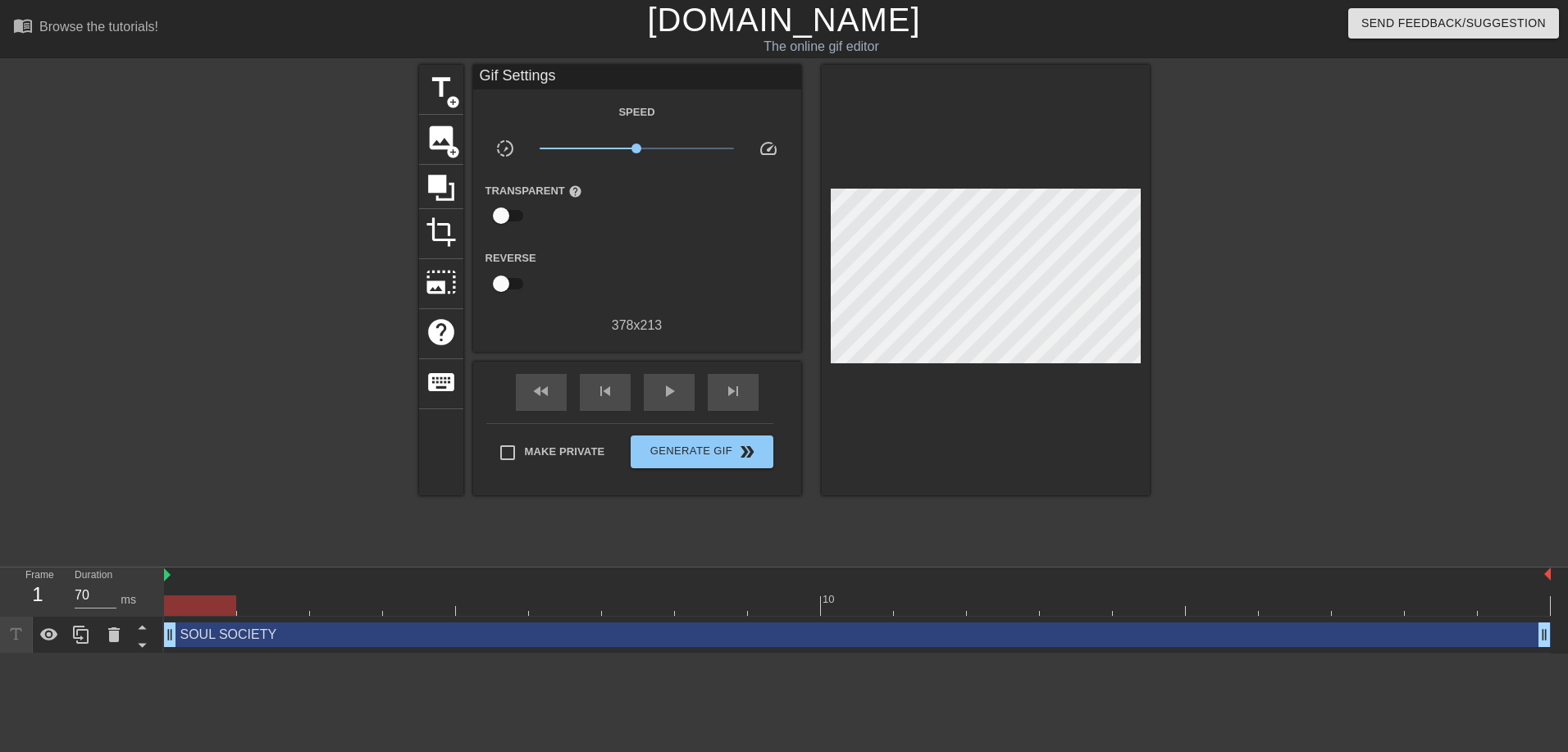
click at [234, 640] on div "SOUL SOCIETY drag_handle drag_handle" at bounding box center [857, 635] width 1387 height 25
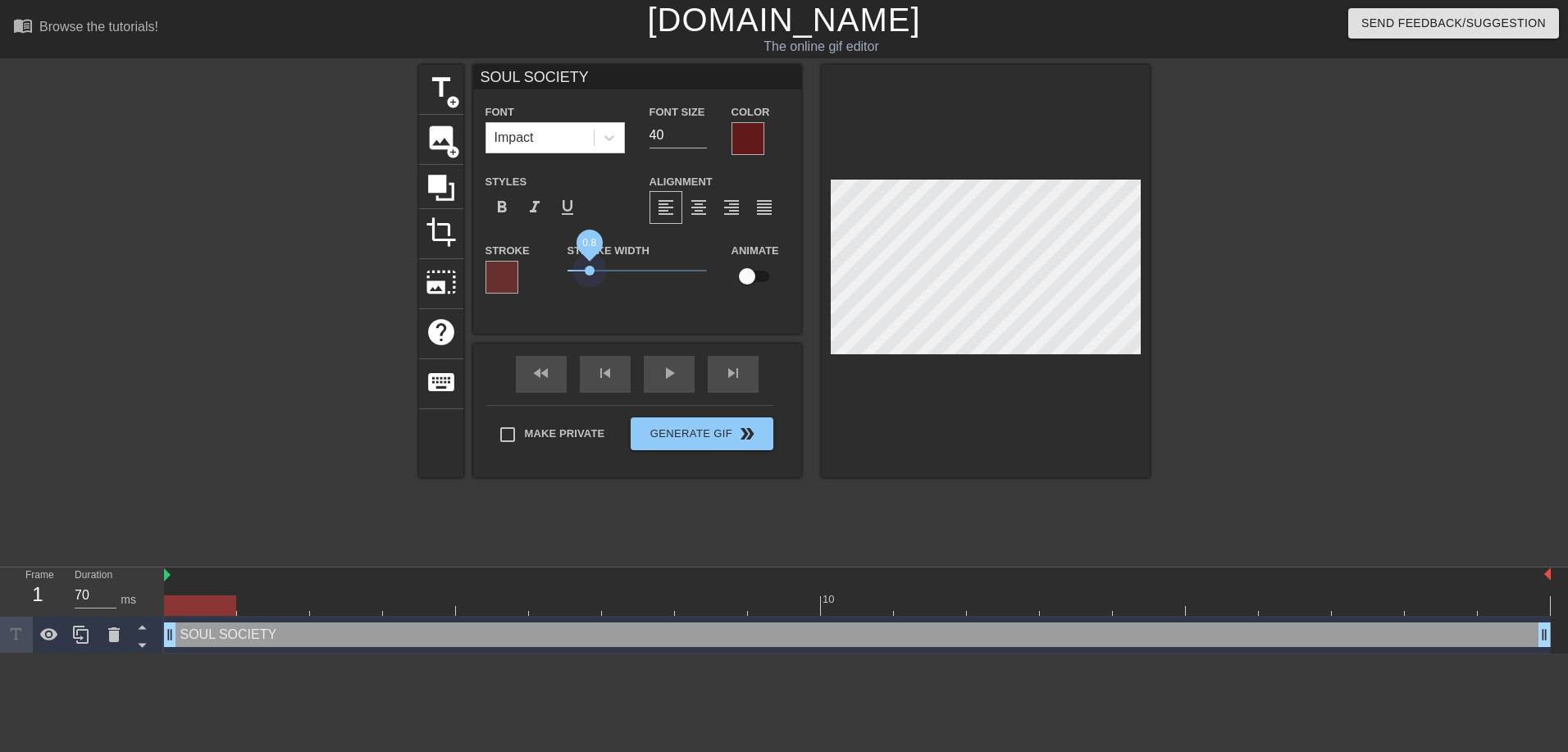
drag, startPoint x: 600, startPoint y: 266, endPoint x: 589, endPoint y: 280, distance: 17.8
click at [589, 280] on span "0.8" at bounding box center [637, 270] width 140 height 20
click at [756, 275] on input "checkbox" at bounding box center [747, 276] width 93 height 31
checkbox input "true"
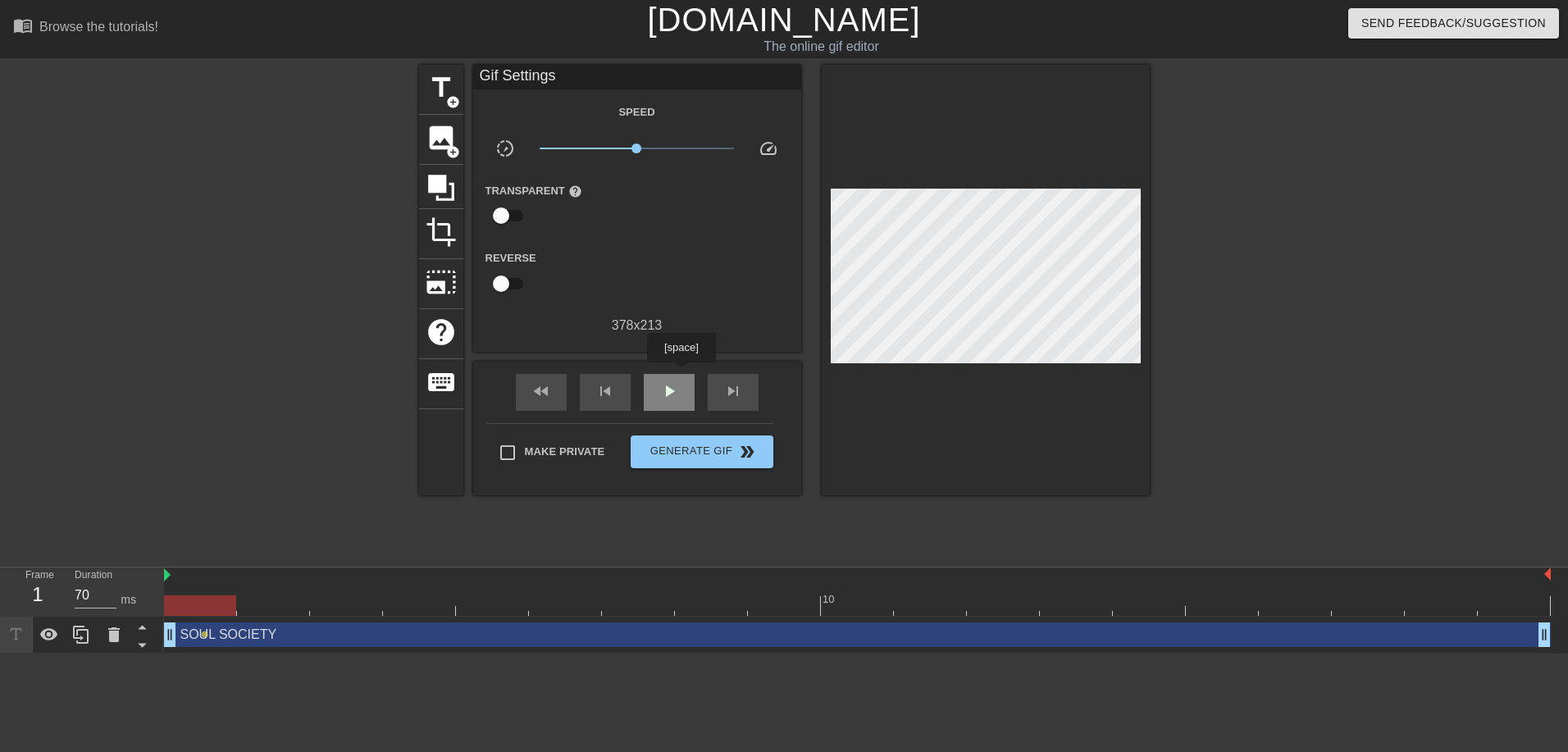
click at [681, 374] on div "play_arrow" at bounding box center [669, 392] width 51 height 37
click at [232, 647] on div "SOUL SOCIETY drag_handle drag_handle lens" at bounding box center [857, 635] width 1387 height 37
click at [236, 639] on div "SOUL SOCIETY drag_handle drag_handle" at bounding box center [857, 635] width 1387 height 25
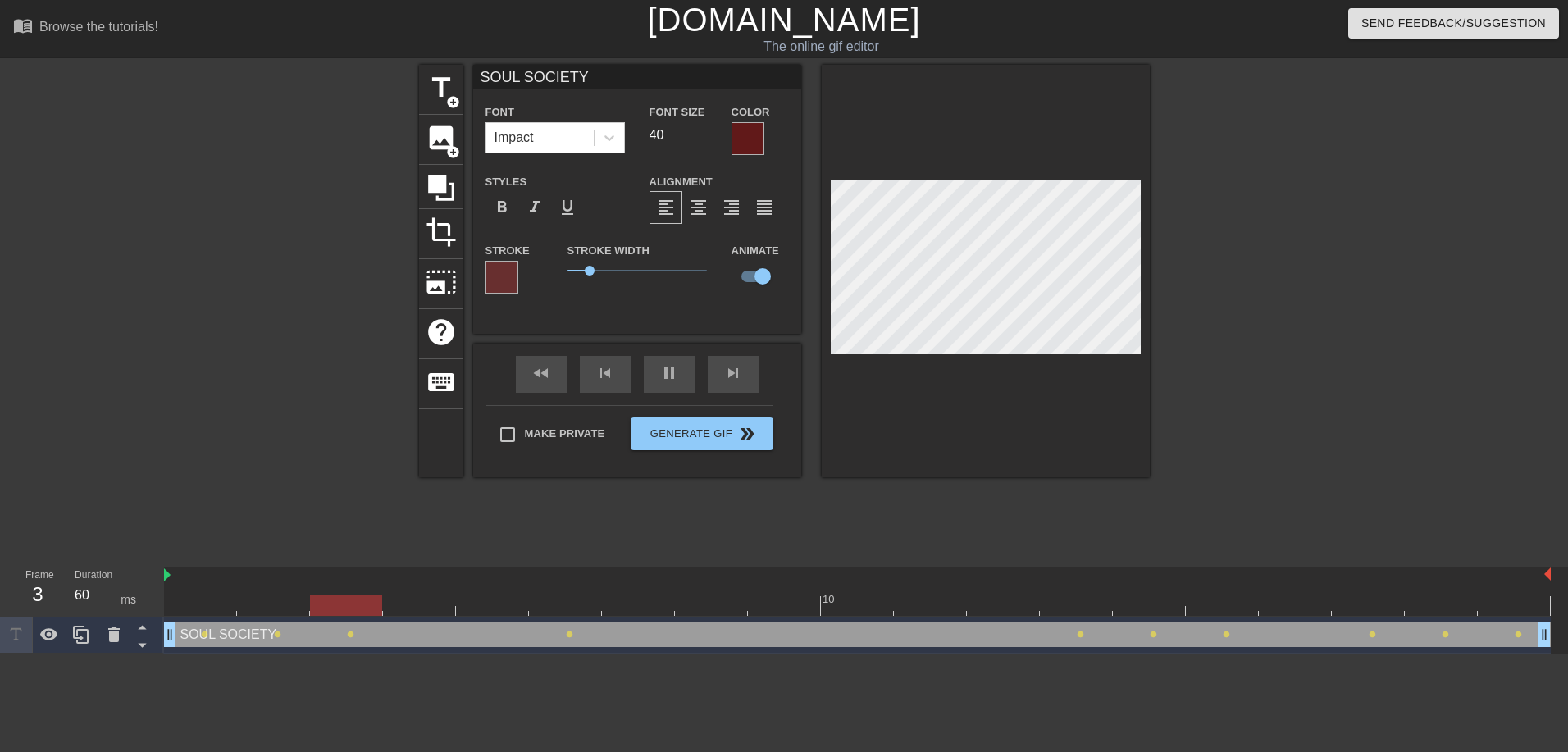
type input "70"
